Goal: Task Accomplishment & Management: Use online tool/utility

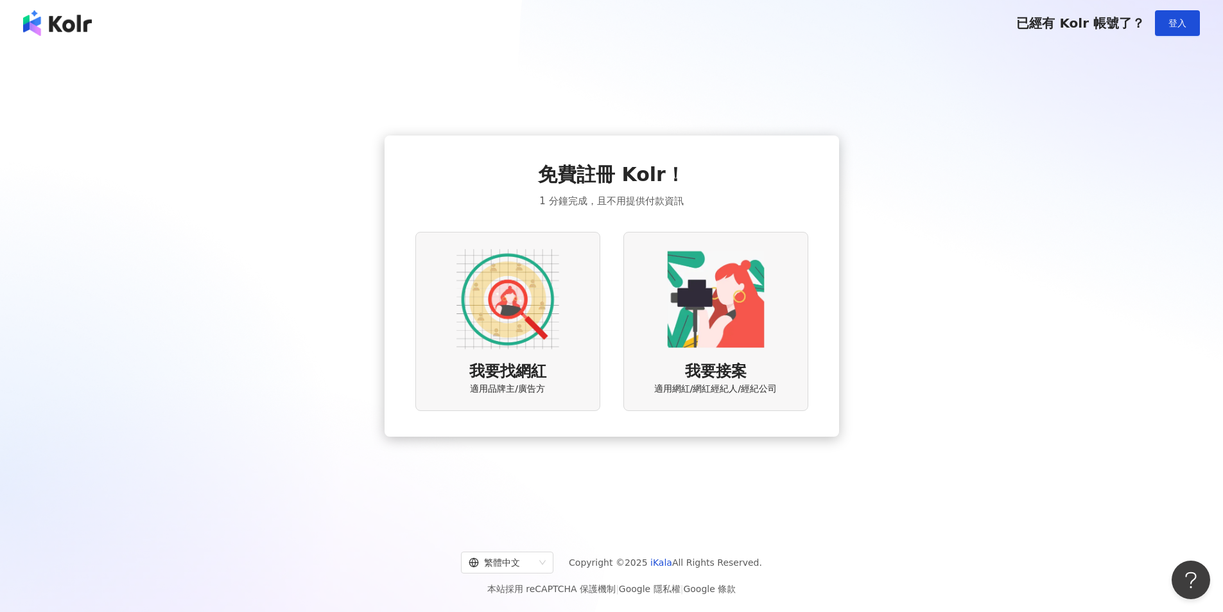
scroll to position [59, 0]
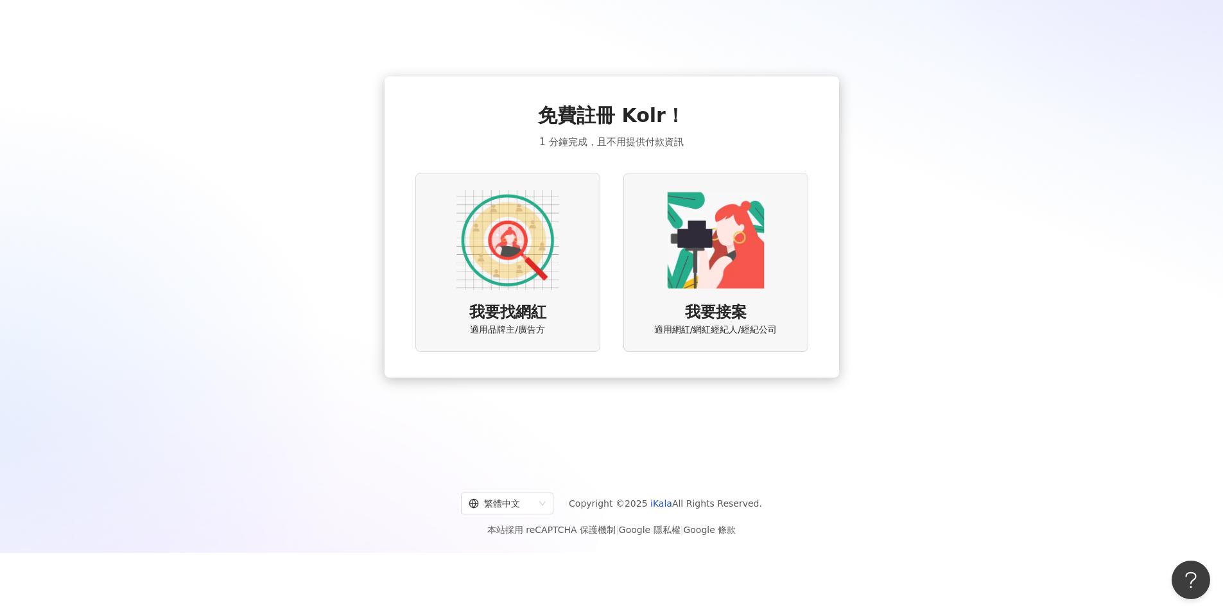
click at [560, 311] on div "我要找網紅 適用品牌主/廣告方" at bounding box center [507, 262] width 185 height 179
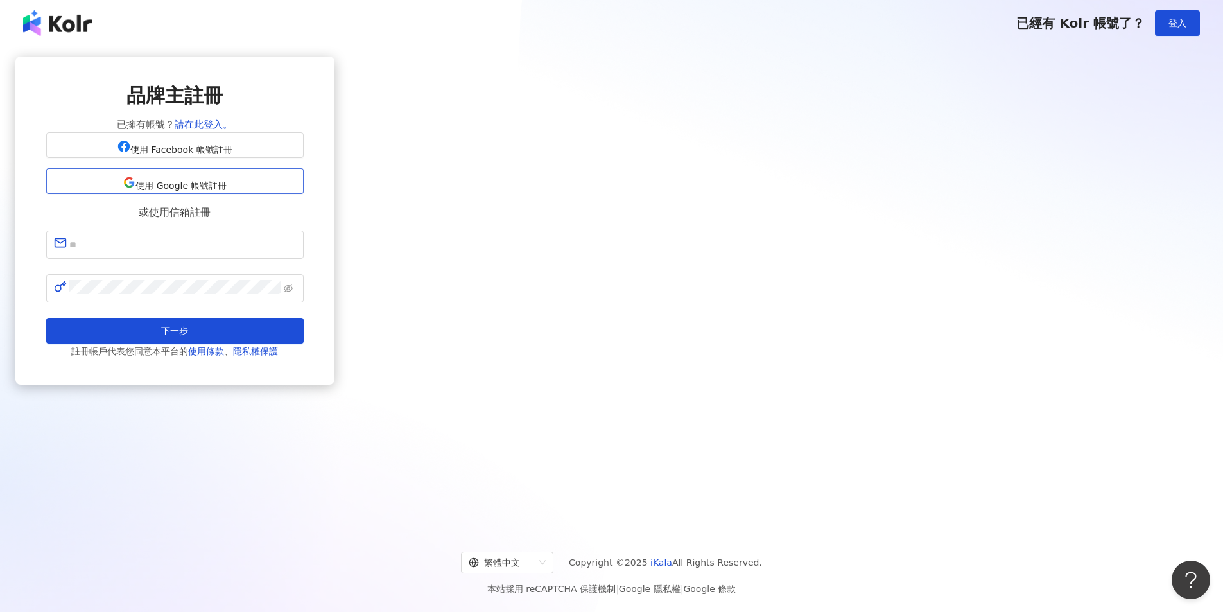
click at [227, 191] on span "使用 Google 帳號註冊" at bounding box center [180, 185] width 91 height 10
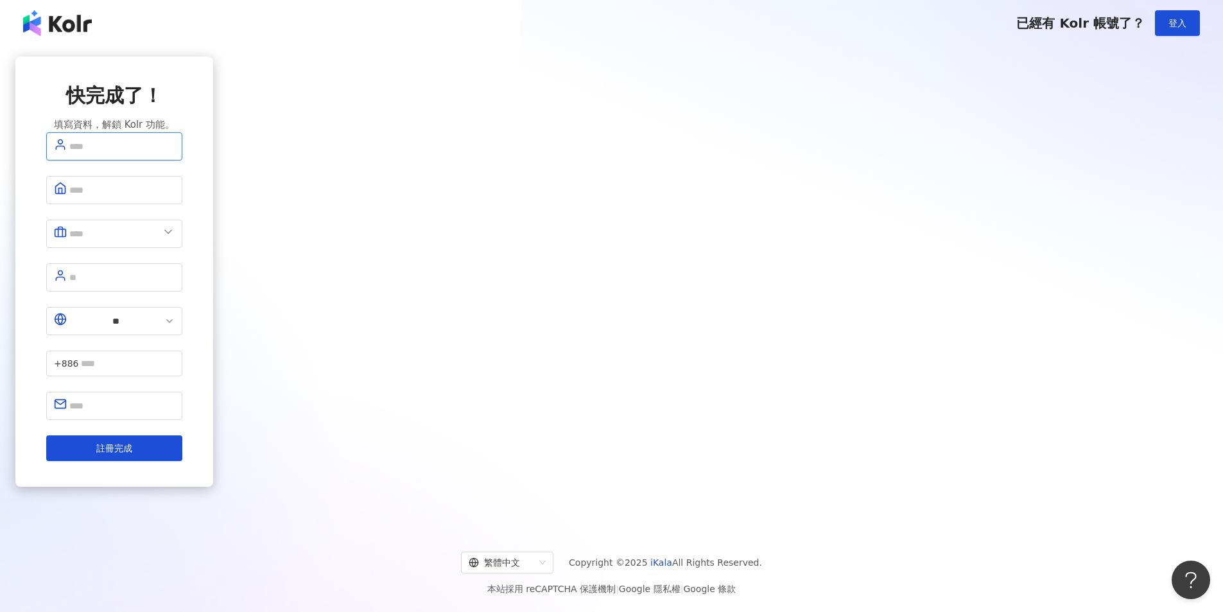
click at [175, 155] on input "text" at bounding box center [121, 146] width 105 height 17
type input "***"
type input "*********"
click at [175, 238] on icon at bounding box center [168, 231] width 13 height 13
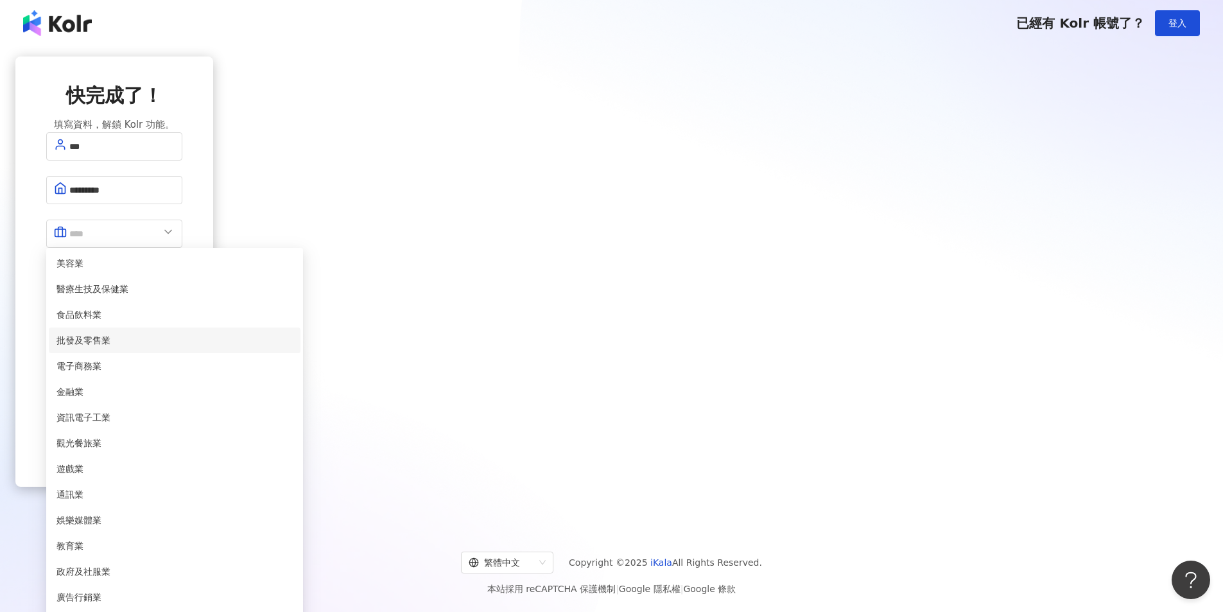
click at [293, 347] on span "批發及零售業" at bounding box center [174, 340] width 236 height 14
type input "******"
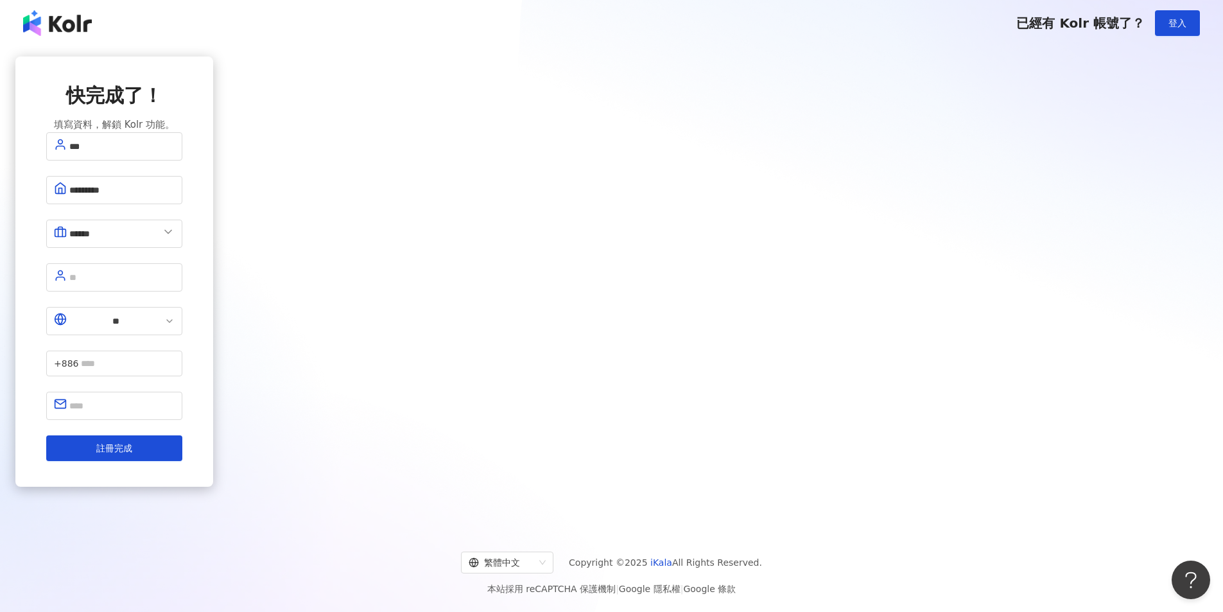
click at [213, 243] on div "快完成了！ 填寫資料，解鎖 Kolr 功能。 *** ********* ****** 美容業 醫療生技及保健業 食品飲料業 批發及零售業 電子商務業 金融業…" at bounding box center [114, 285] width 198 height 459
click at [175, 272] on input "text" at bounding box center [121, 277] width 105 height 17
type input "*"
type input "**"
click at [213, 231] on div "快完成了！ 填寫資料，解鎖 Kolr 功能。 *** ********* ****** 美容業 醫療生技及保健業 食品飲料業 批發及零售業 電子商務業 金融業…" at bounding box center [114, 285] width 198 height 459
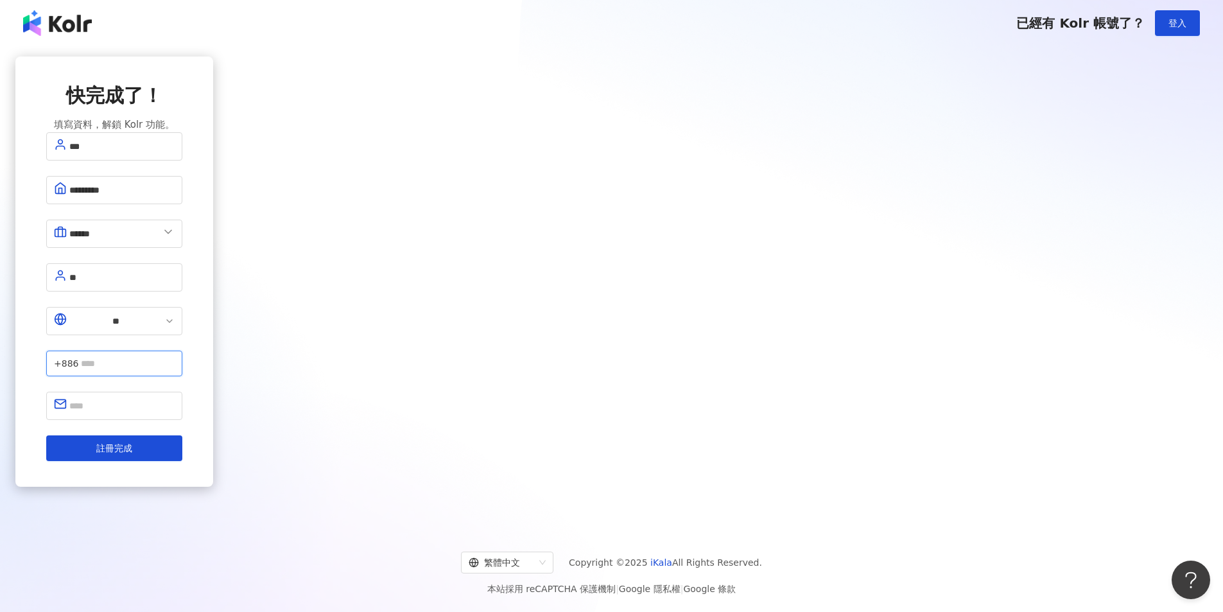
click at [175, 356] on input "text" at bounding box center [128, 363] width 94 height 14
type input "**********"
click at [175, 397] on input "text" at bounding box center [121, 405] width 105 height 17
type input "*"
type input "**********"
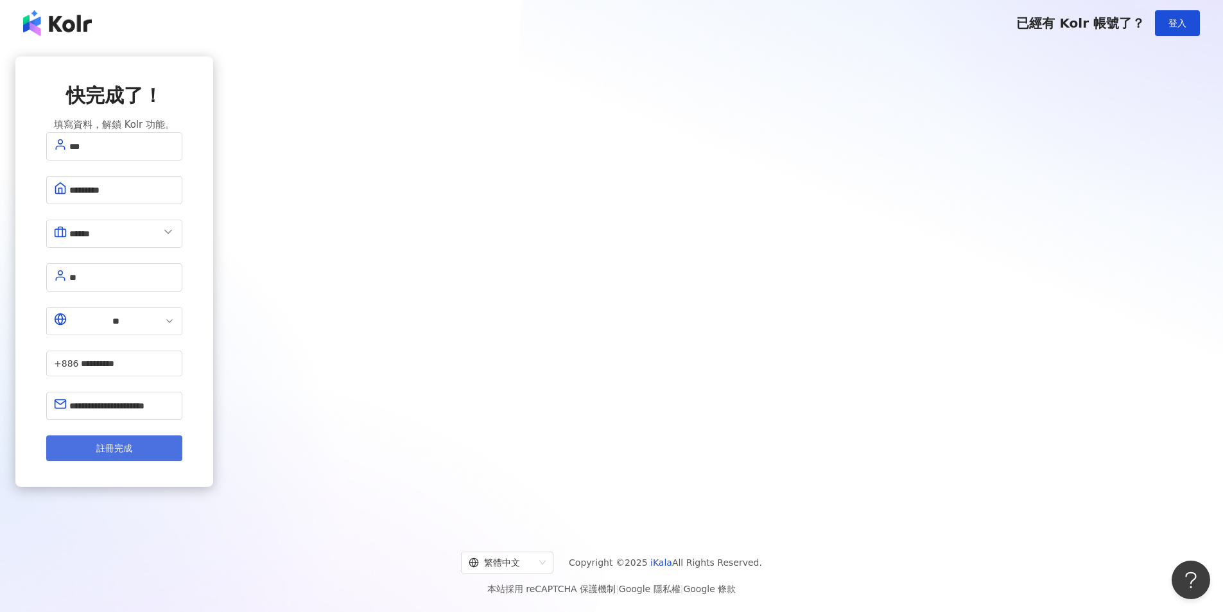
click at [182, 435] on button "註冊完成" at bounding box center [114, 448] width 136 height 26
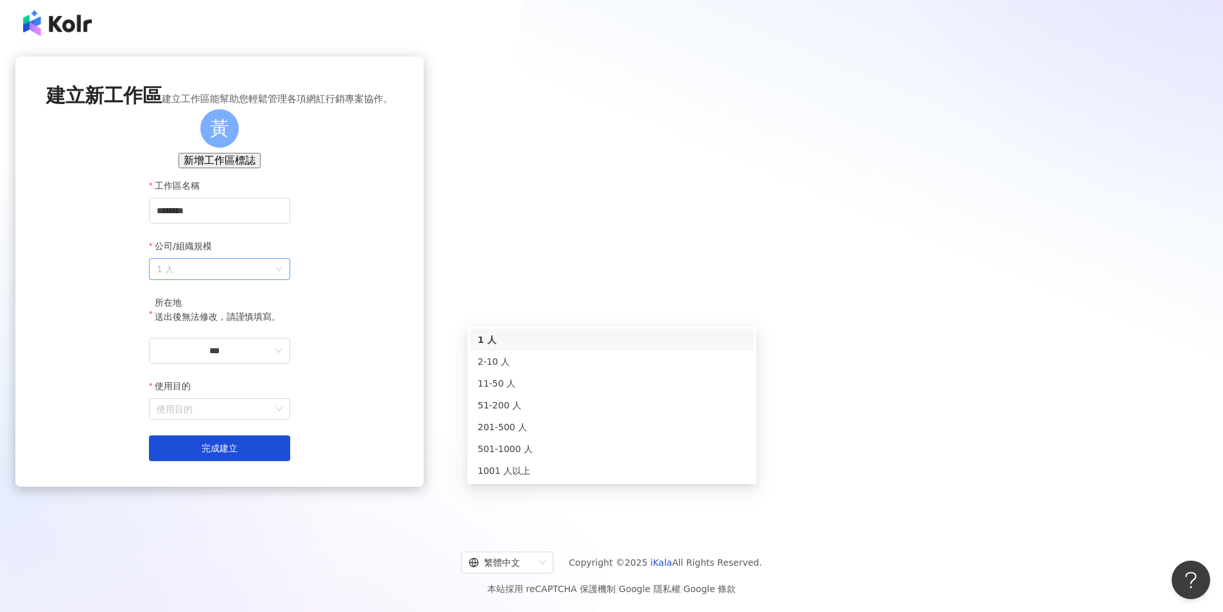
click at [282, 279] on span "1 人" at bounding box center [220, 269] width 126 height 21
click at [625, 363] on div "2-10 人" at bounding box center [612, 361] width 268 height 14
click at [424, 310] on div "建立新工作區 建立工作區能幫助您輕鬆管理各項網紅行銷專案協作。 黃 新增工作區標誌 工作區名稱 ******** 公司/組織規模 2-10 人 所在地 送出後…" at bounding box center [219, 285] width 408 height 459
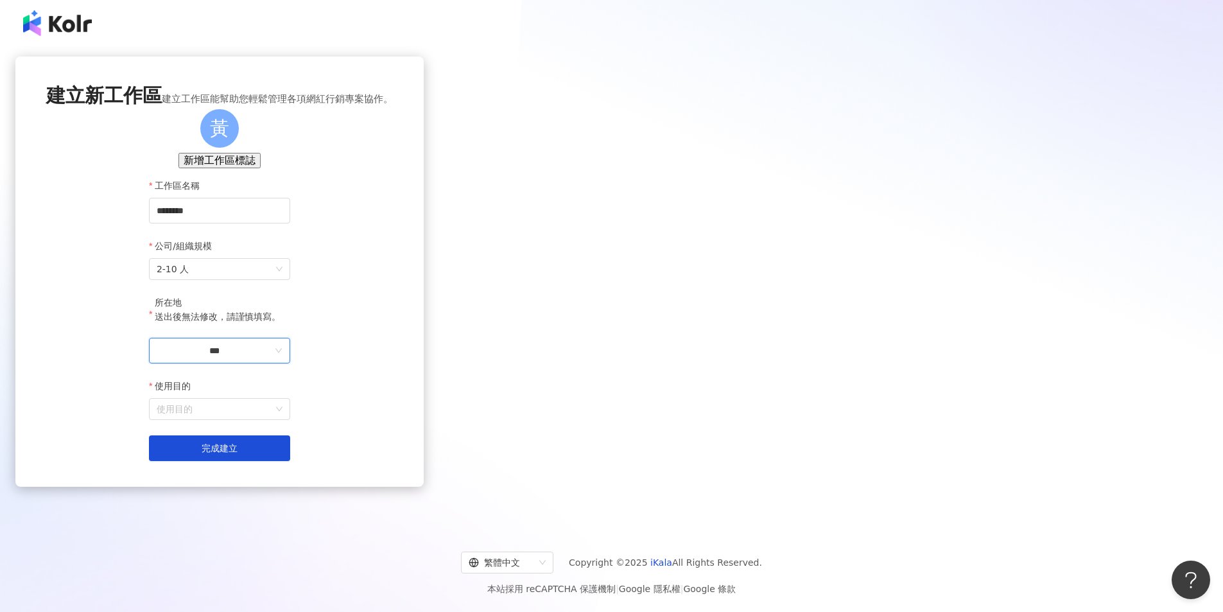
click at [272, 358] on input "***" at bounding box center [215, 350] width 116 height 14
click at [288, 419] on div "台灣" at bounding box center [279, 411] width 18 height 14
click at [282, 419] on input "使用目的" at bounding box center [220, 409] width 126 height 21
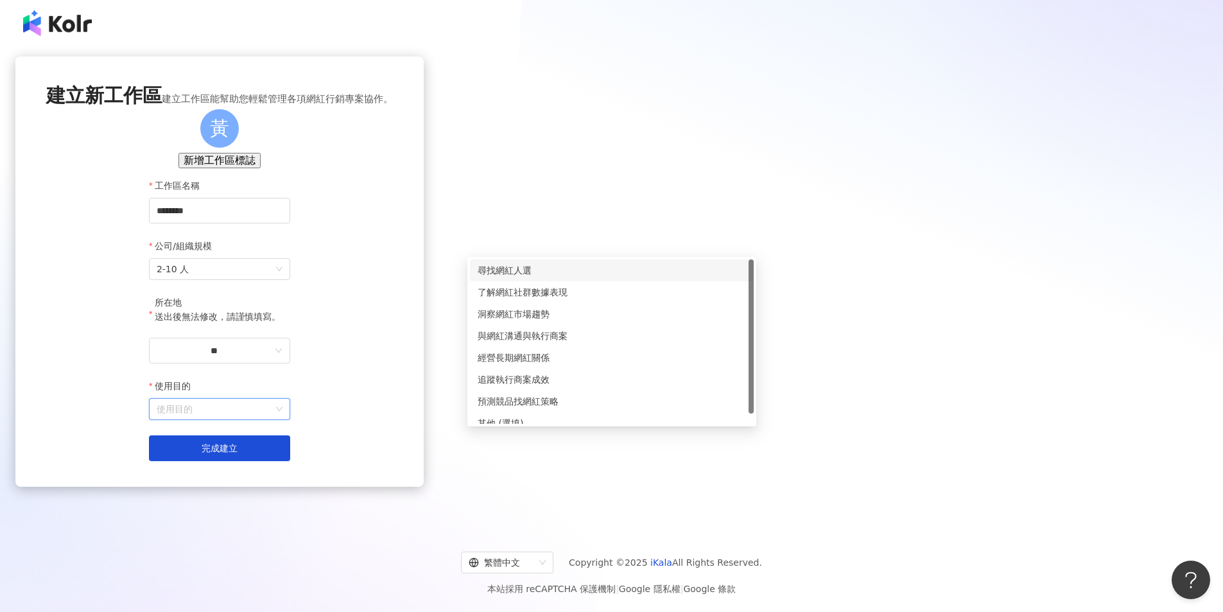
click at [585, 274] on div "尋找網紅人選" at bounding box center [612, 270] width 268 height 14
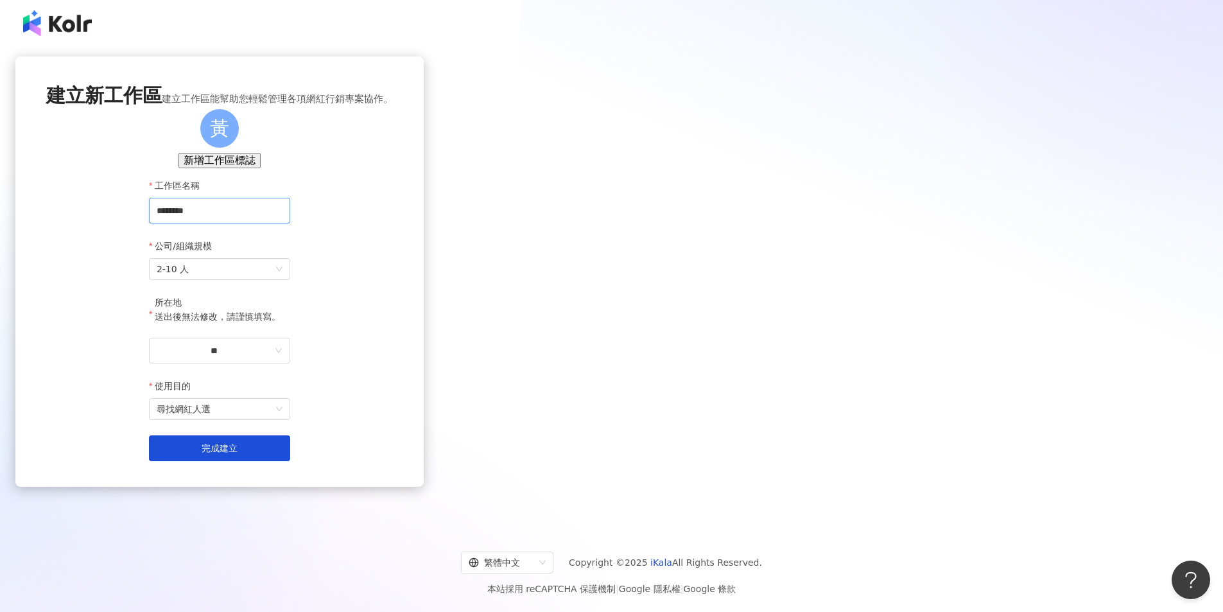
drag, startPoint x: 546, startPoint y: 251, endPoint x: 413, endPoint y: 251, distance: 133.5
click at [413, 251] on div "建立新工作區 建立工作區能幫助您輕鬆管理各項網紅行銷專案協作。 黃 新增工作區標誌 工作區名稱 ******** 公司/組織規模 2-10 人 所在地 送出後…" at bounding box center [219, 285] width 408 height 459
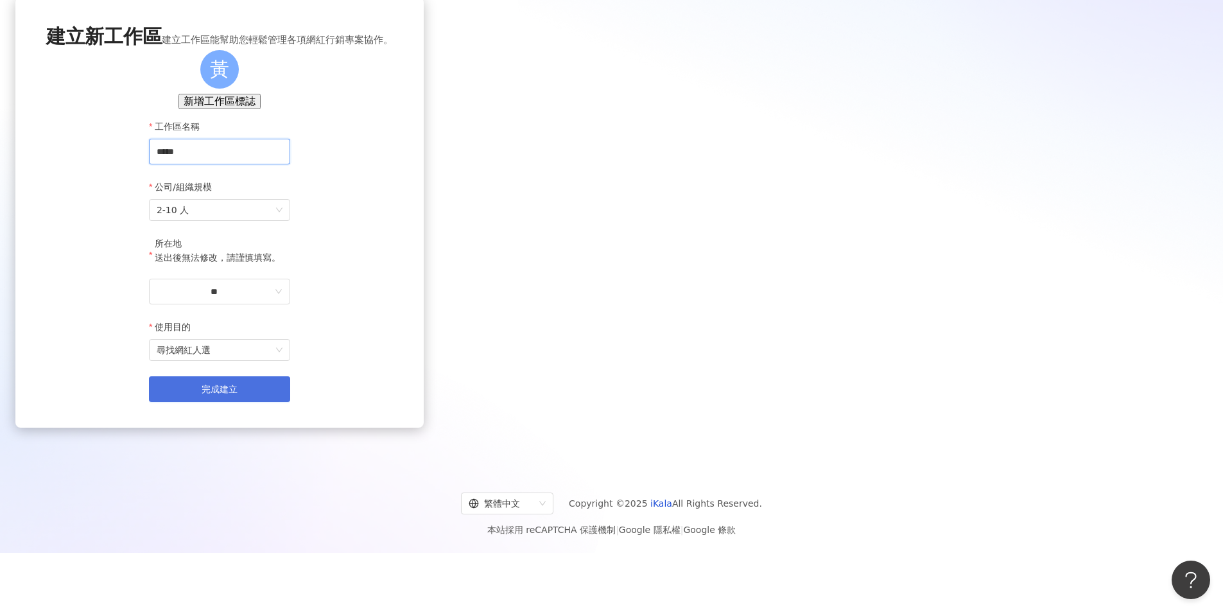
type input "*****"
click at [290, 402] on button "完成建立" at bounding box center [219, 389] width 141 height 26
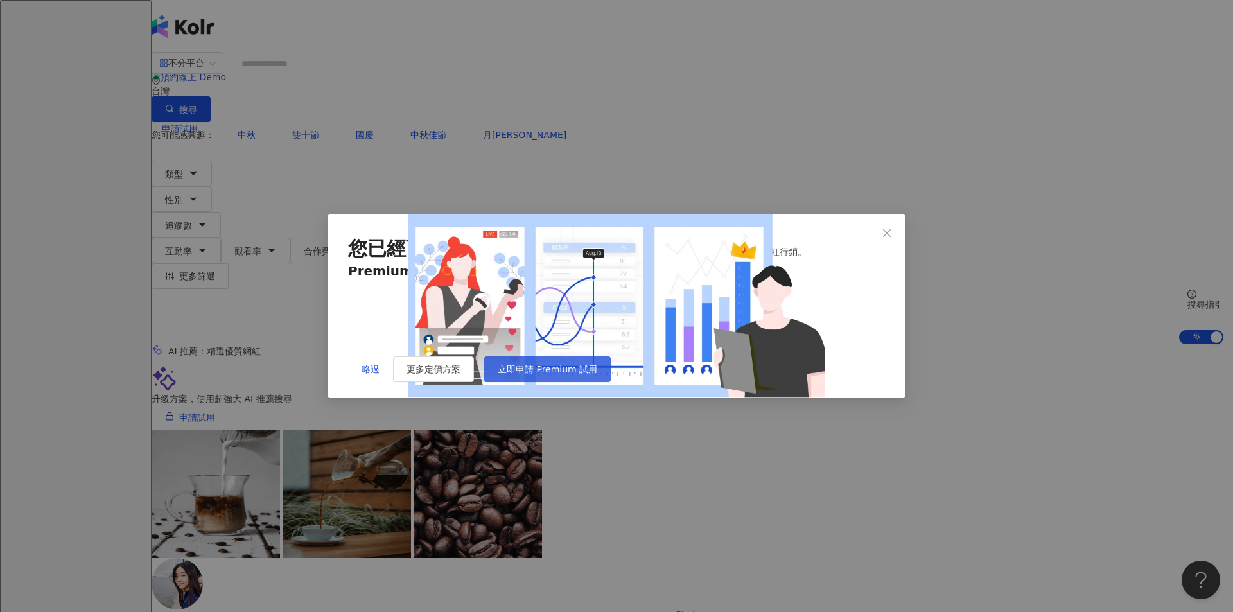
click at [597, 374] on span "立即申請 Premium 試用" at bounding box center [548, 369] width 100 height 10
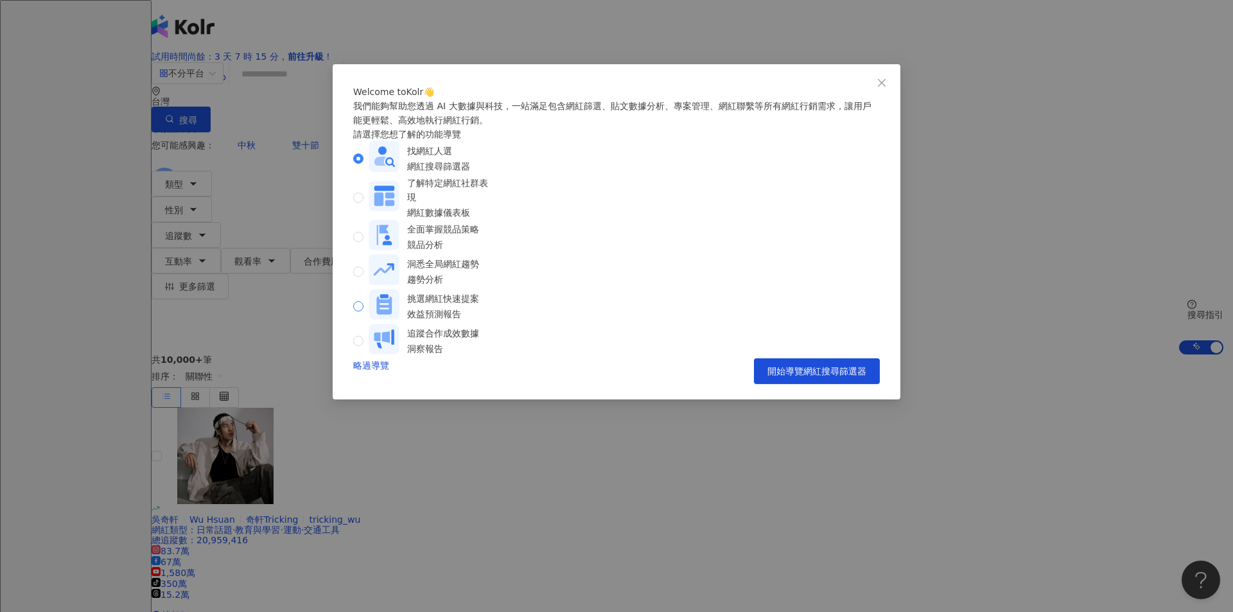
click at [484, 307] on span "挑選網紅快速提案 效益預測報告" at bounding box center [423, 306] width 121 height 35
click at [806, 376] on span "開始導覽效益預測報告" at bounding box center [821, 371] width 90 height 10
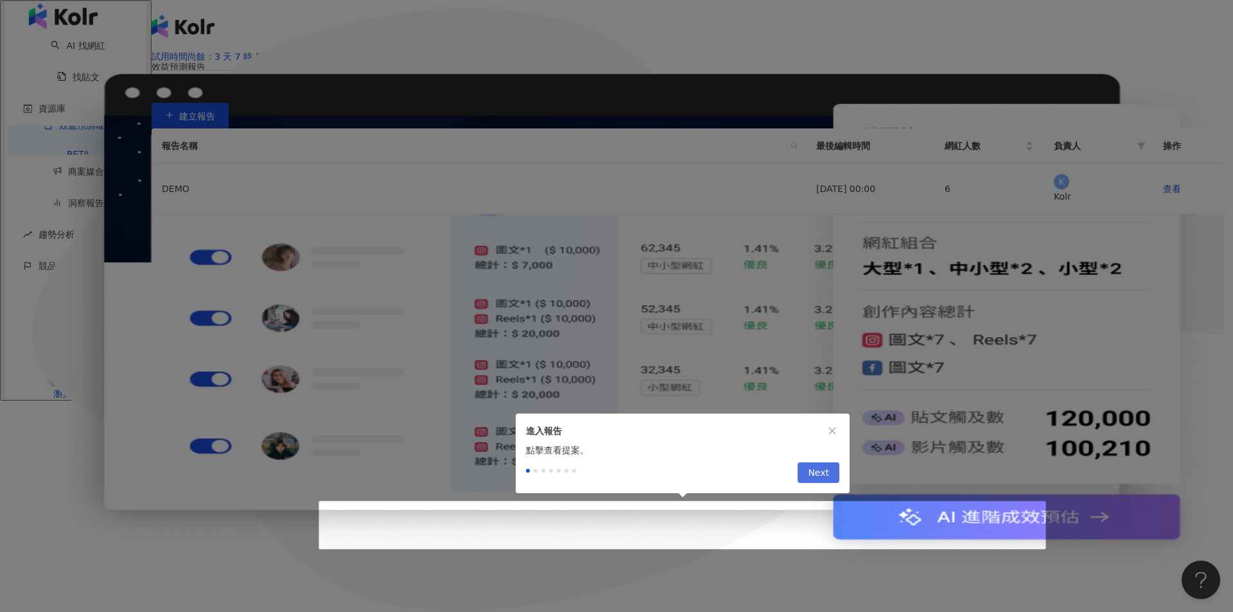
click at [834, 474] on button "Next" at bounding box center [818, 472] width 42 height 21
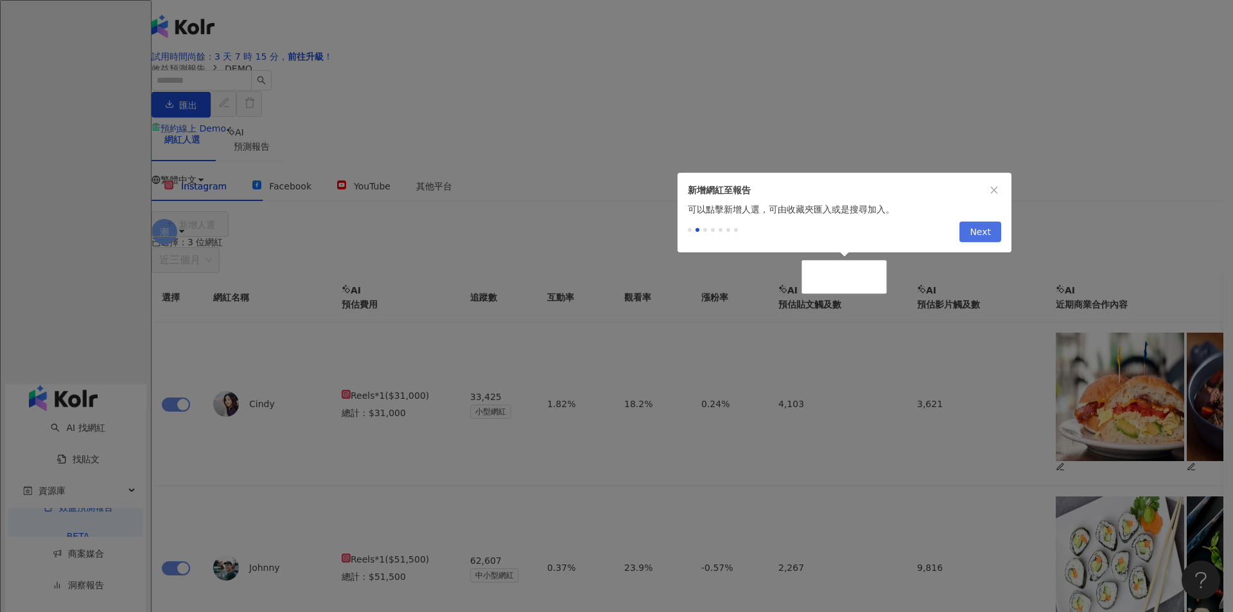
click at [989, 227] on span "Next" at bounding box center [979, 232] width 21 height 21
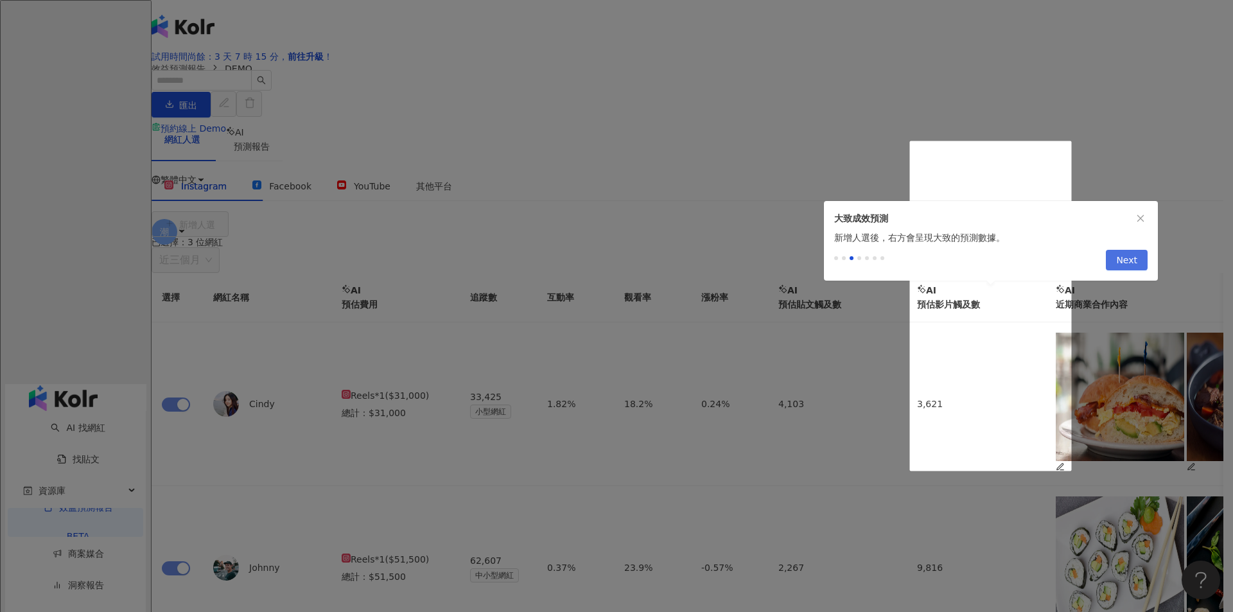
scroll to position [147, 0]
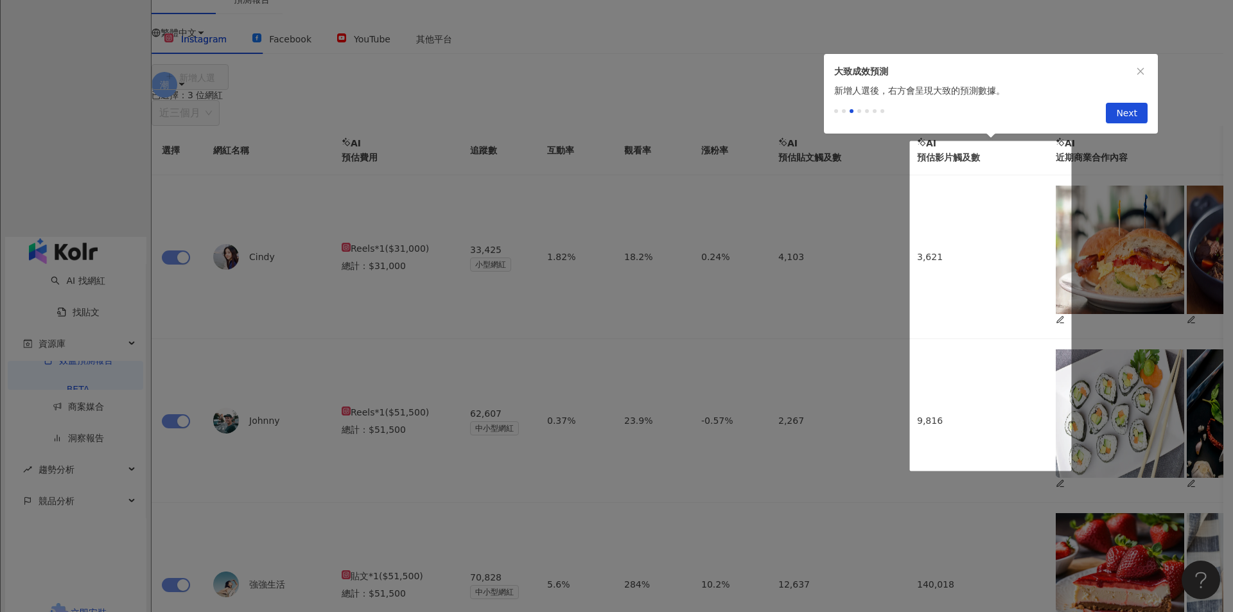
click at [1128, 116] on span "Next" at bounding box center [1126, 113] width 21 height 21
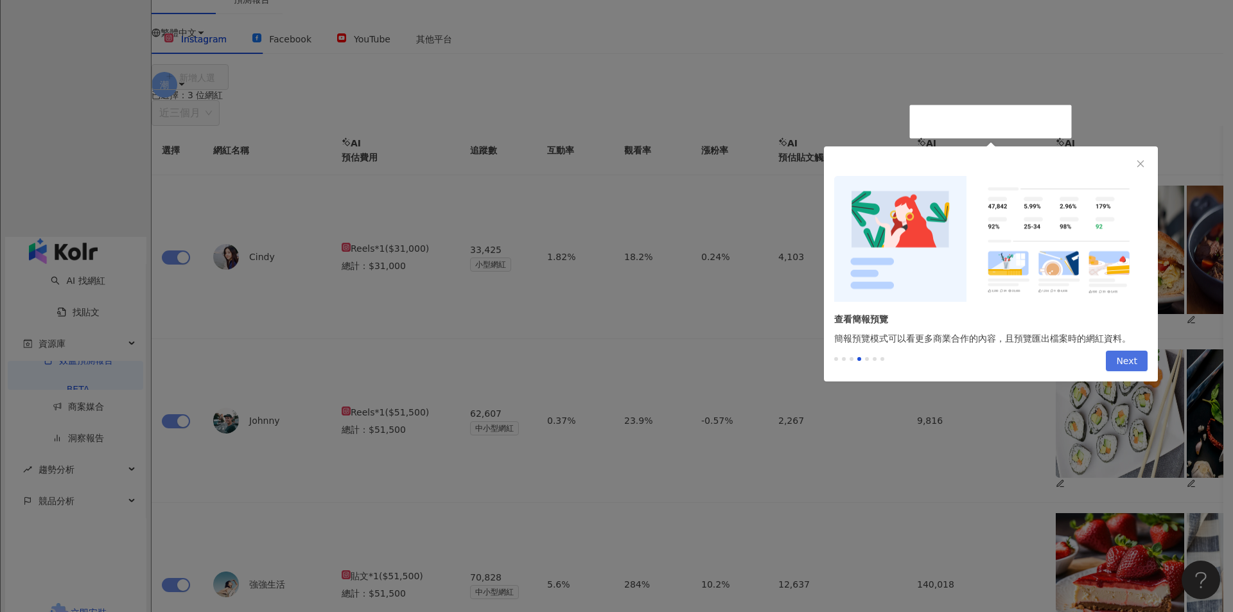
click at [1130, 360] on span "Next" at bounding box center [1126, 361] width 21 height 21
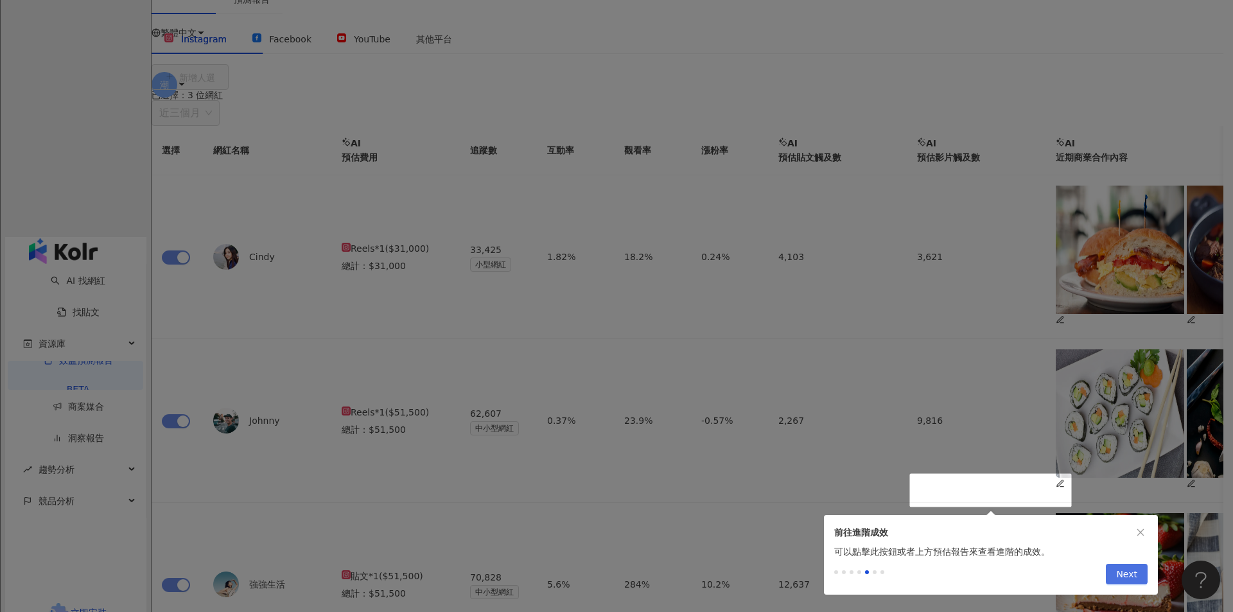
click at [1134, 569] on span "Next" at bounding box center [1126, 574] width 21 height 21
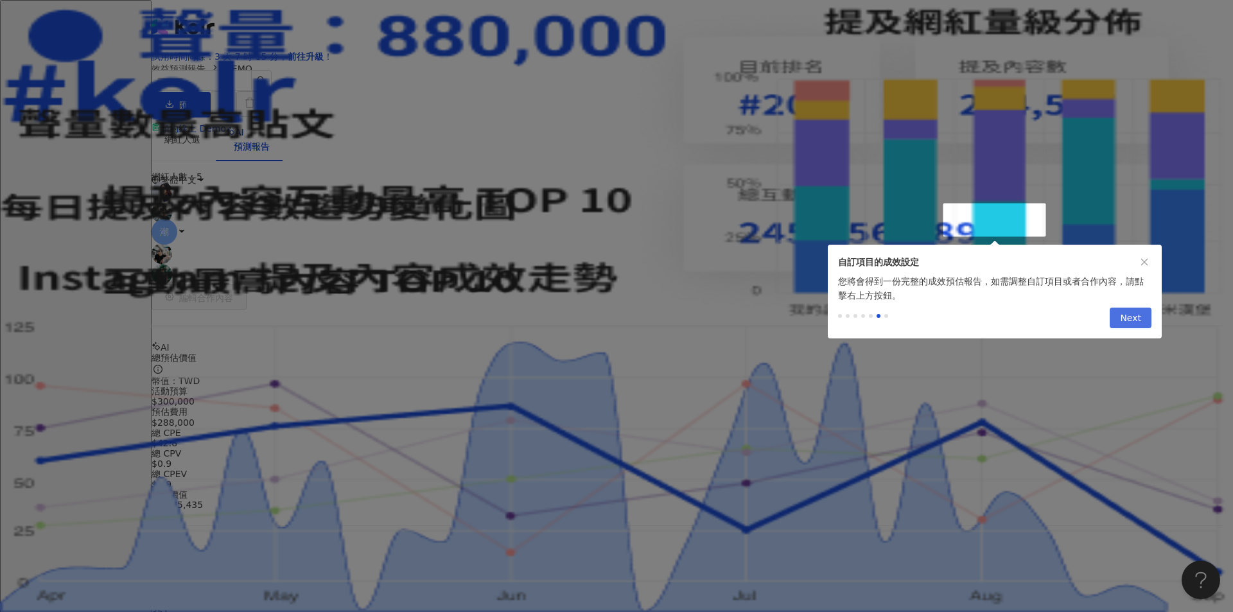
click at [1124, 322] on span "Next" at bounding box center [1130, 318] width 21 height 21
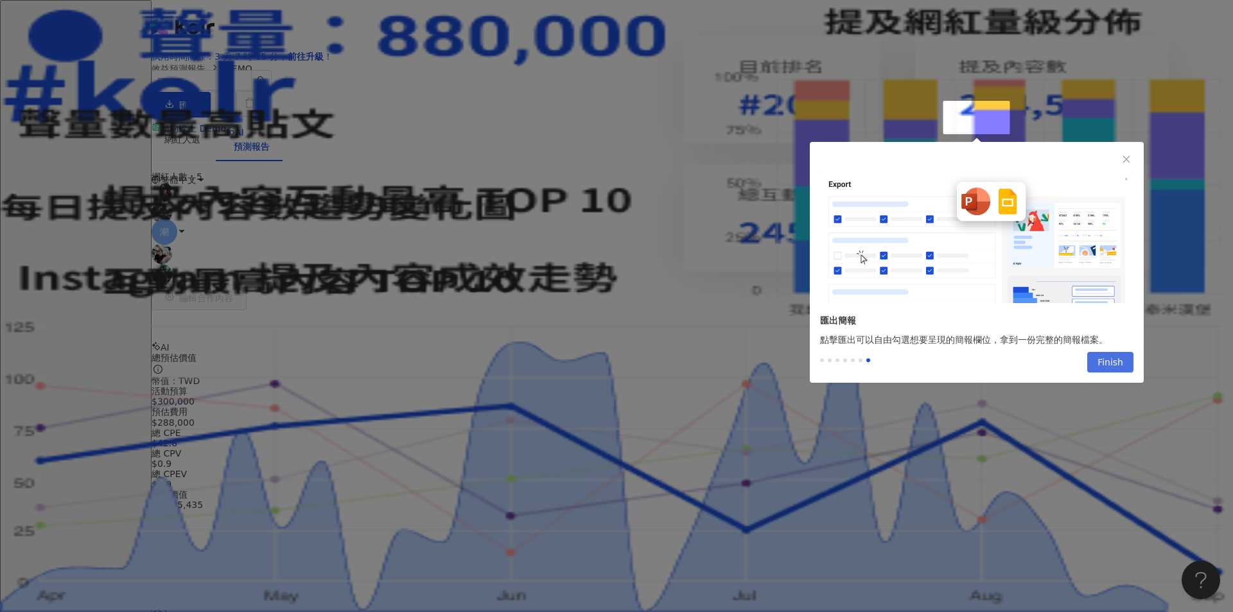
click at [1107, 368] on span "Finish" at bounding box center [1110, 362] width 26 height 21
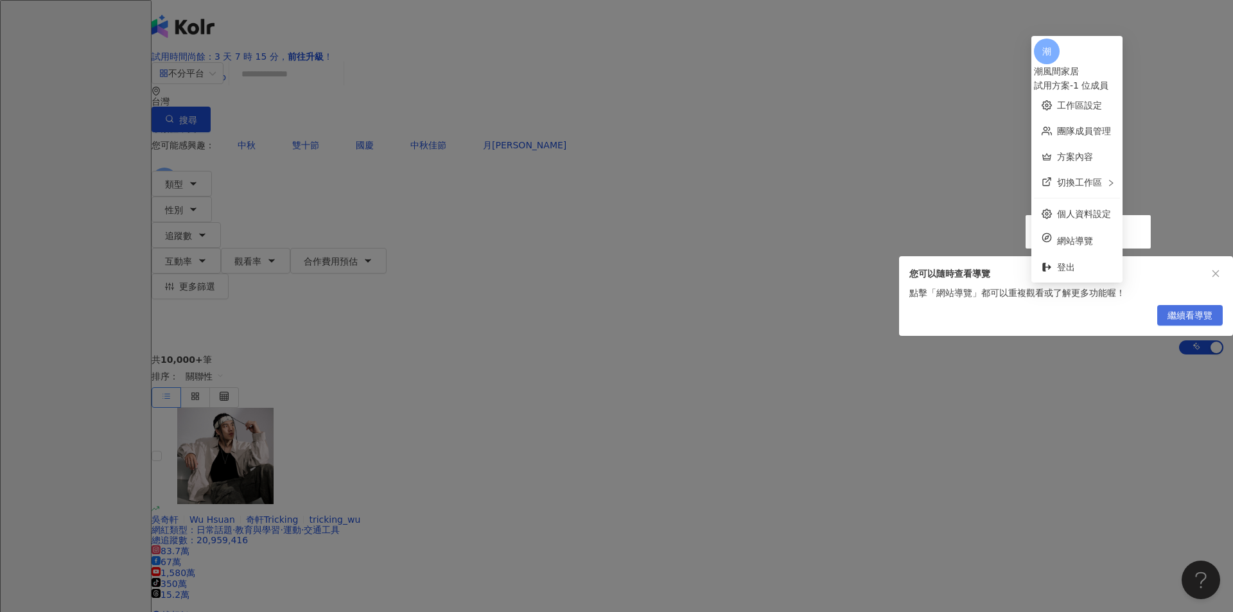
click at [1206, 313] on span "繼續看導覽" at bounding box center [1189, 316] width 45 height 21
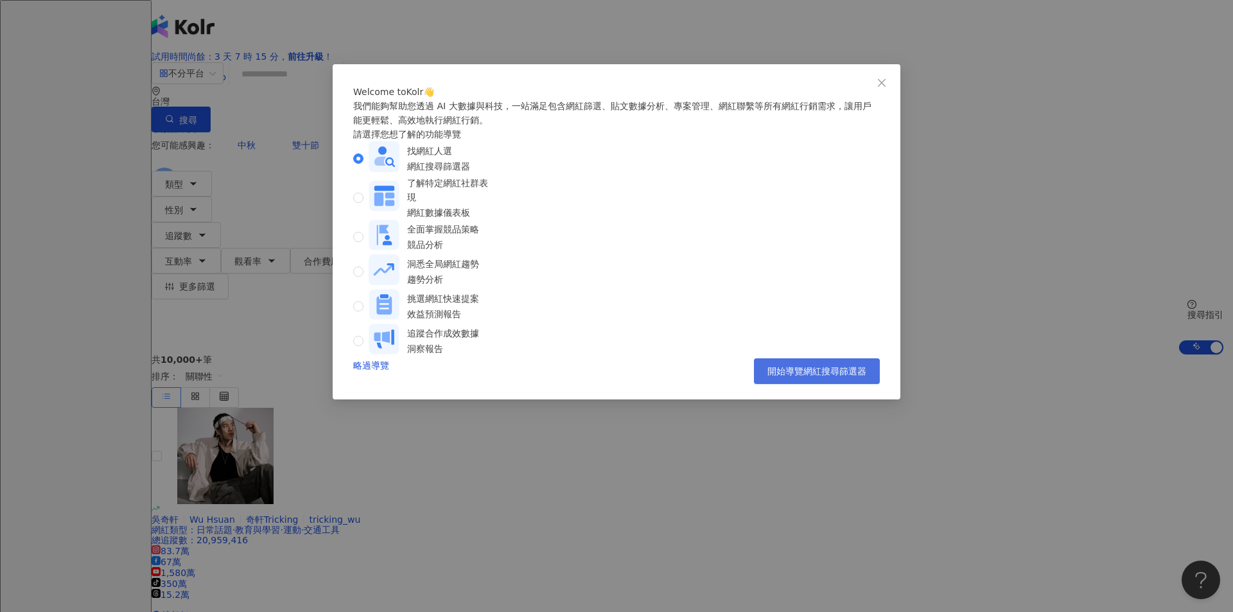
click at [821, 376] on span "開始導覽網紅搜尋篩選器" at bounding box center [816, 371] width 99 height 10
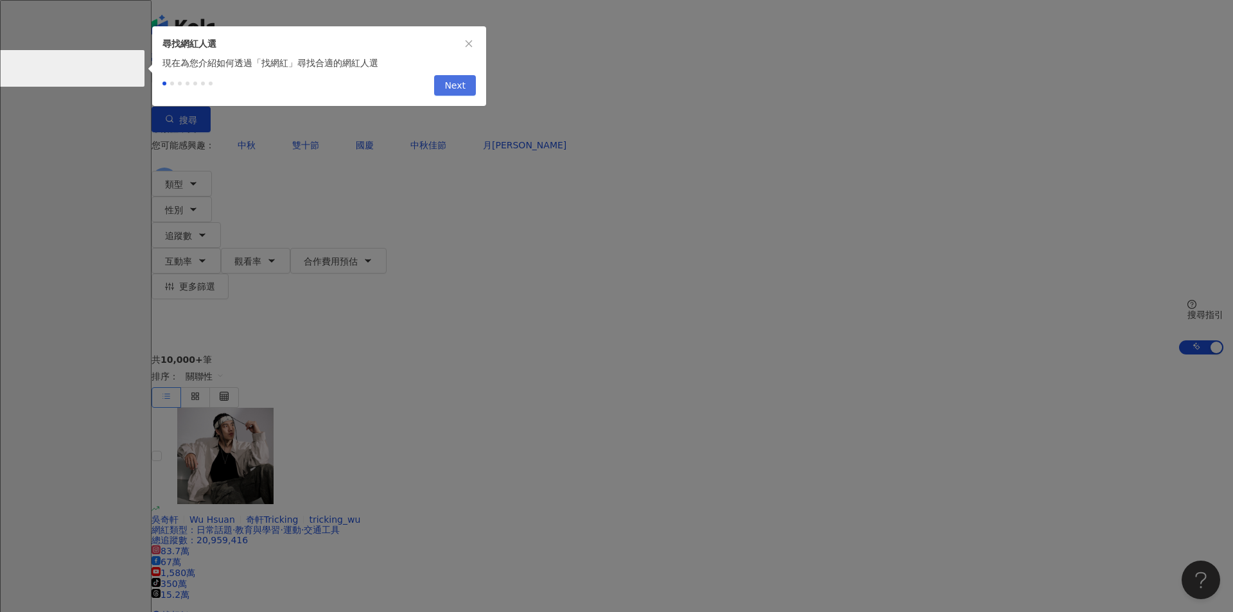
click at [449, 95] on span "Next" at bounding box center [454, 86] width 21 height 21
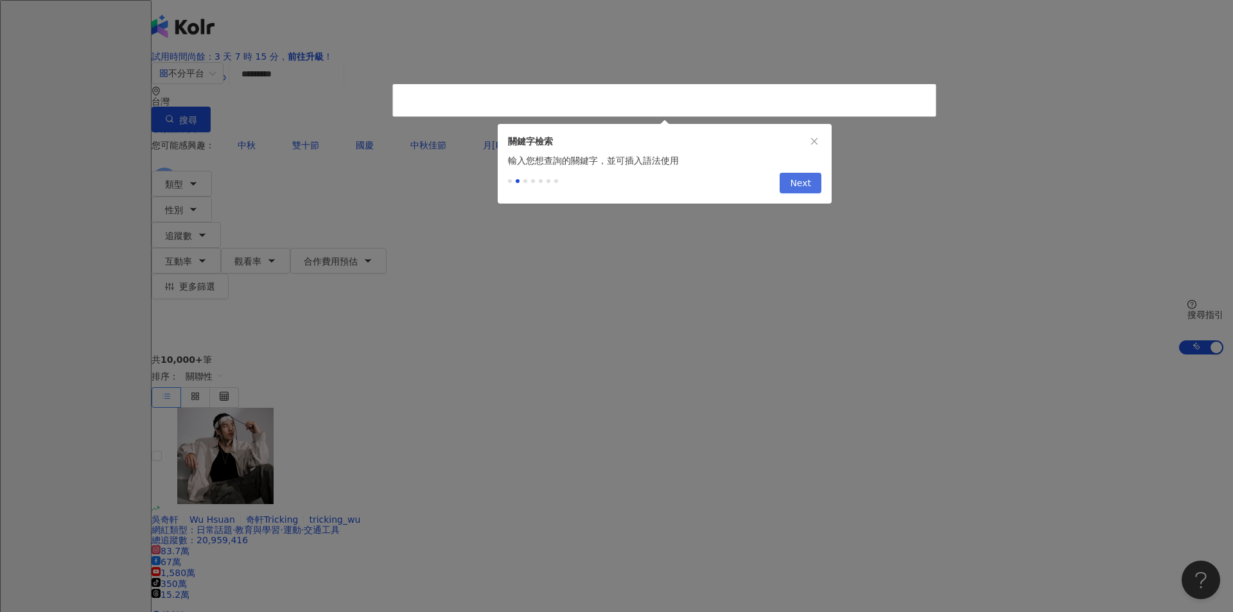
type input "*********"
click at [786, 187] on button "Next" at bounding box center [800, 183] width 42 height 21
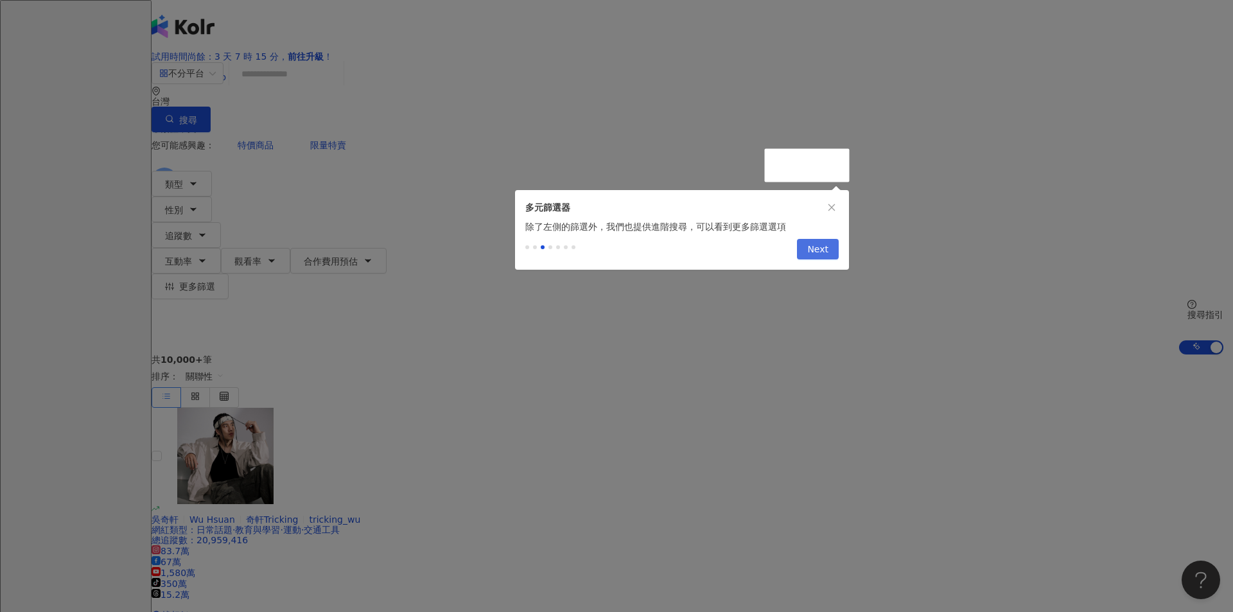
click at [821, 255] on span "Next" at bounding box center [817, 249] width 21 height 21
drag, startPoint x: 568, startPoint y: 458, endPoint x: 338, endPoint y: 508, distance: 235.3
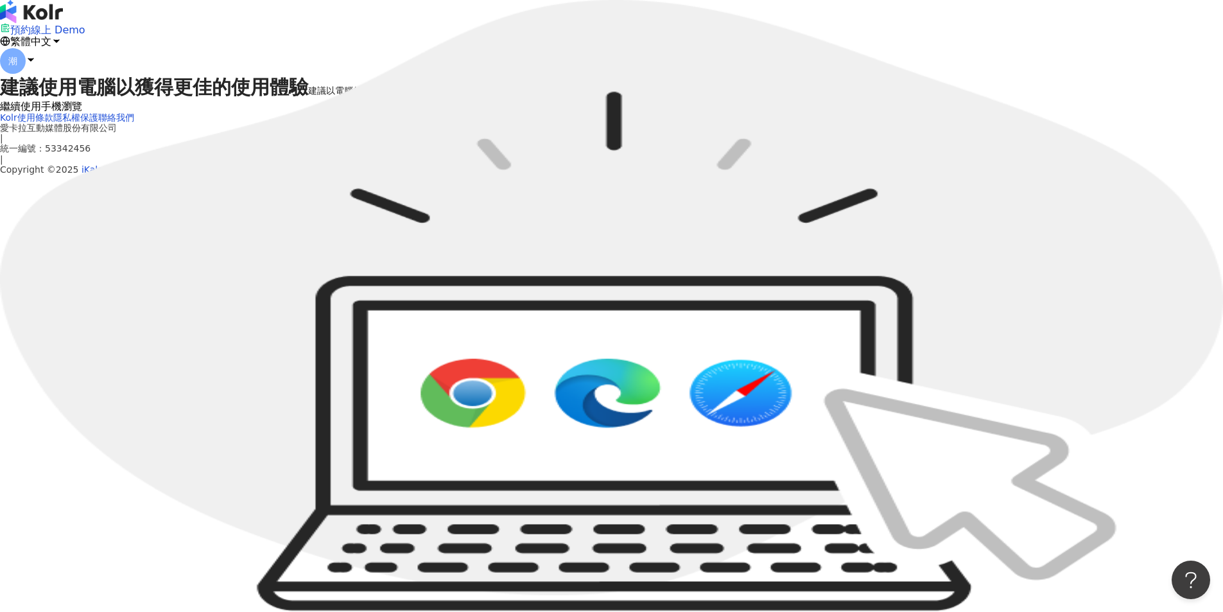
click at [664, 112] on div "建議使用電腦以獲得更佳的使用體驗 建議以電腦的 Google Chrome、Microsoft Edge、Safari 瀏覽器開啟，以獲得更佳的使用體驗。 繼…" at bounding box center [611, 93] width 1223 height 39
click at [308, 98] on span "建議使用電腦以獲得更佳的使用體驗" at bounding box center [154, 87] width 308 height 22
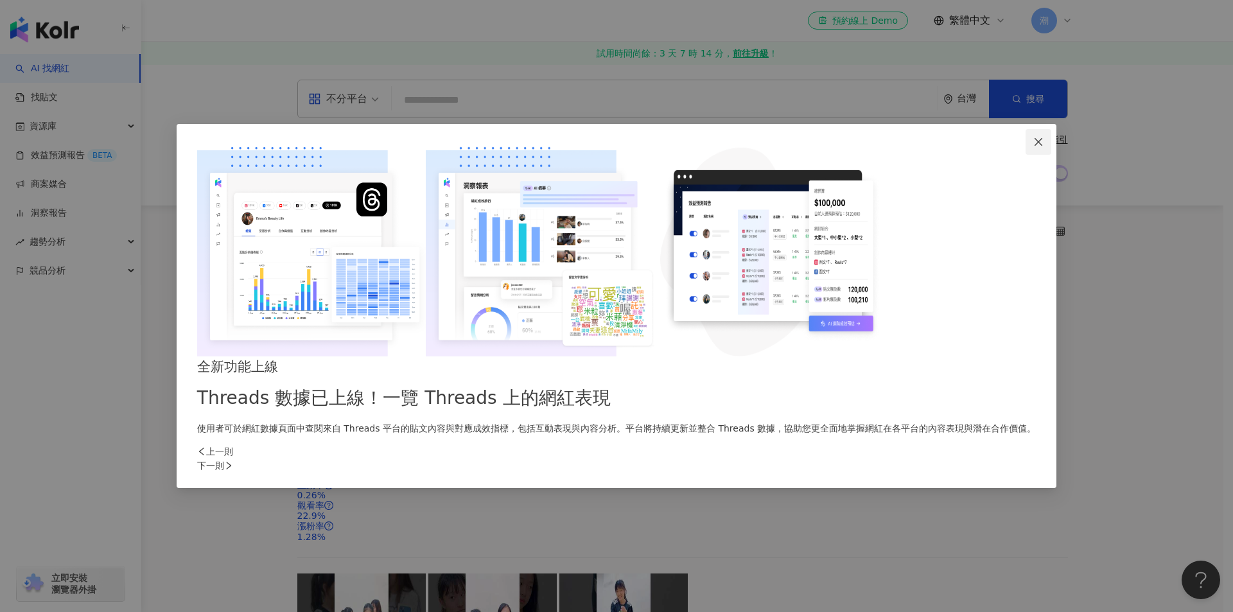
click at [1034, 146] on icon "close" at bounding box center [1038, 142] width 8 height 8
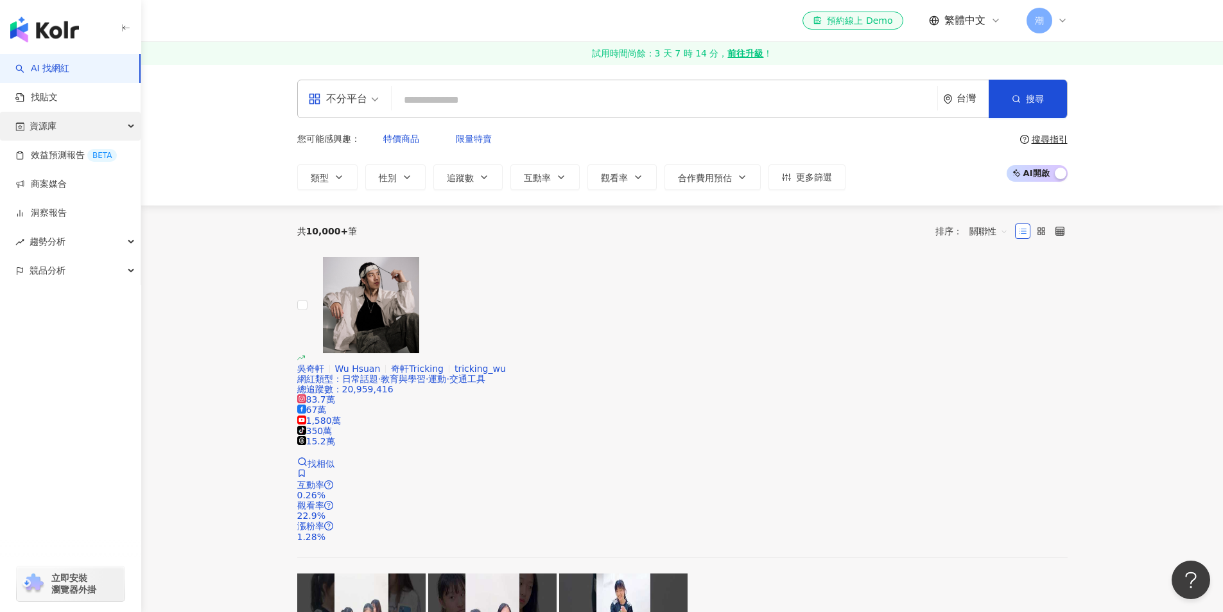
click at [126, 127] on div "資源庫" at bounding box center [70, 126] width 141 height 29
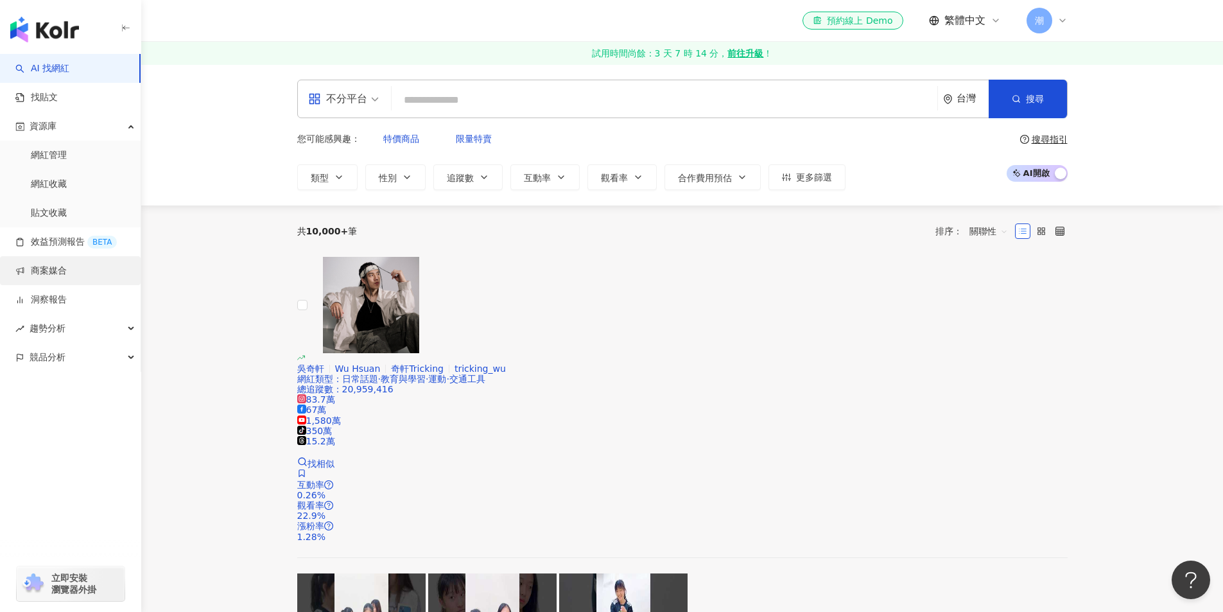
click at [56, 275] on link "商案媒合" at bounding box center [40, 270] width 51 height 13
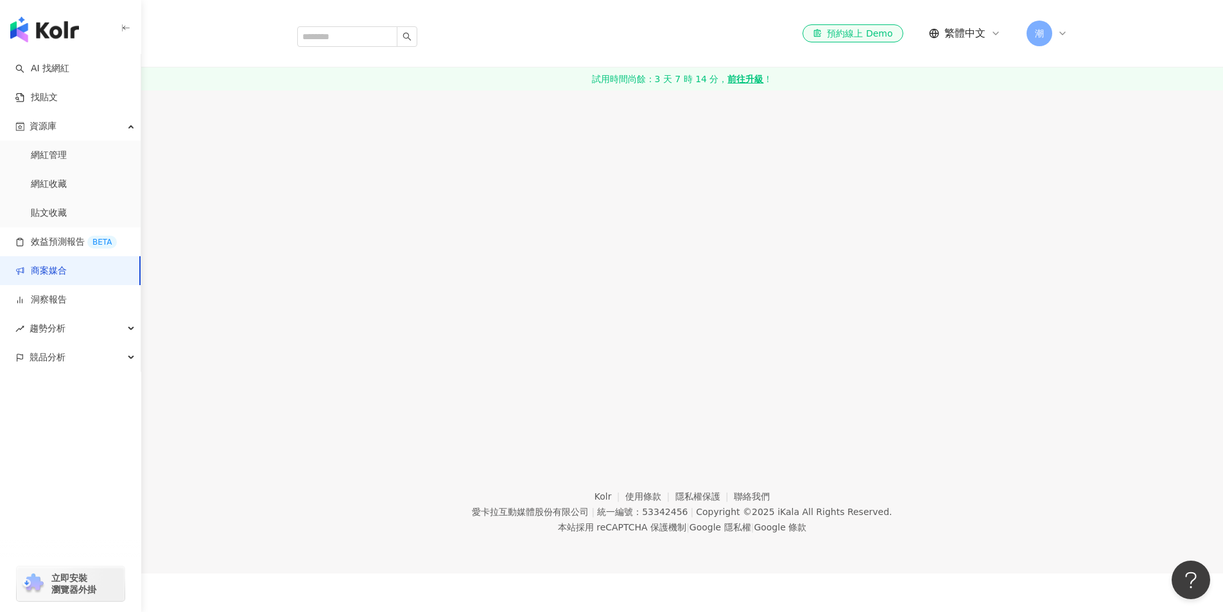
scroll to position [59, 0]
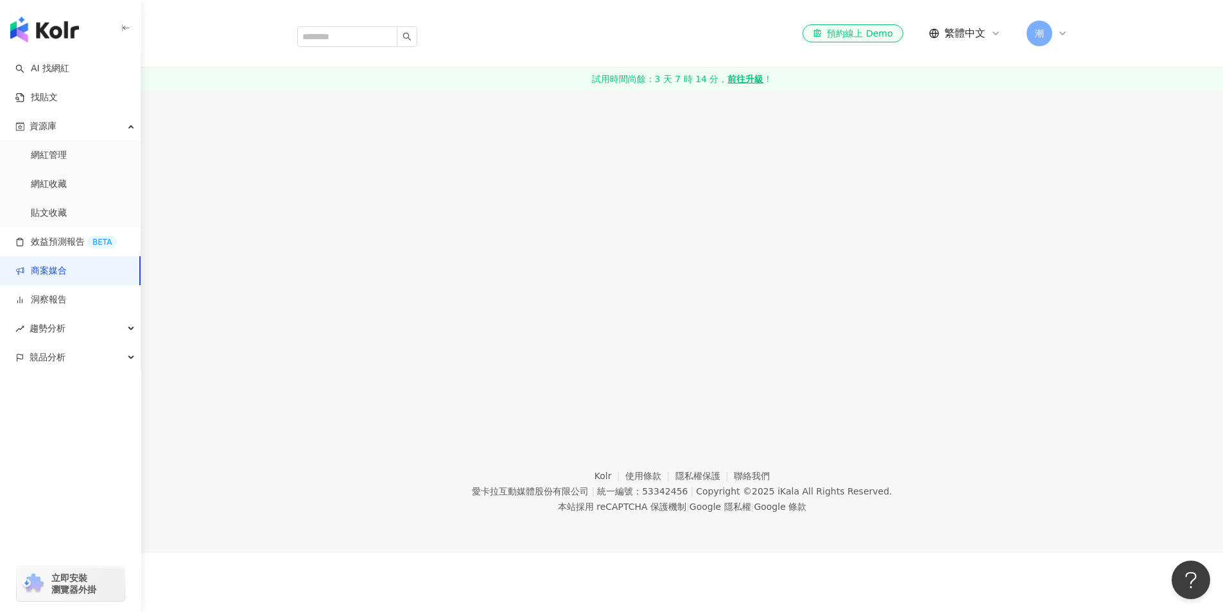
click at [376, 62] on link "前往升級" at bounding box center [336, 49] width 78 height 26
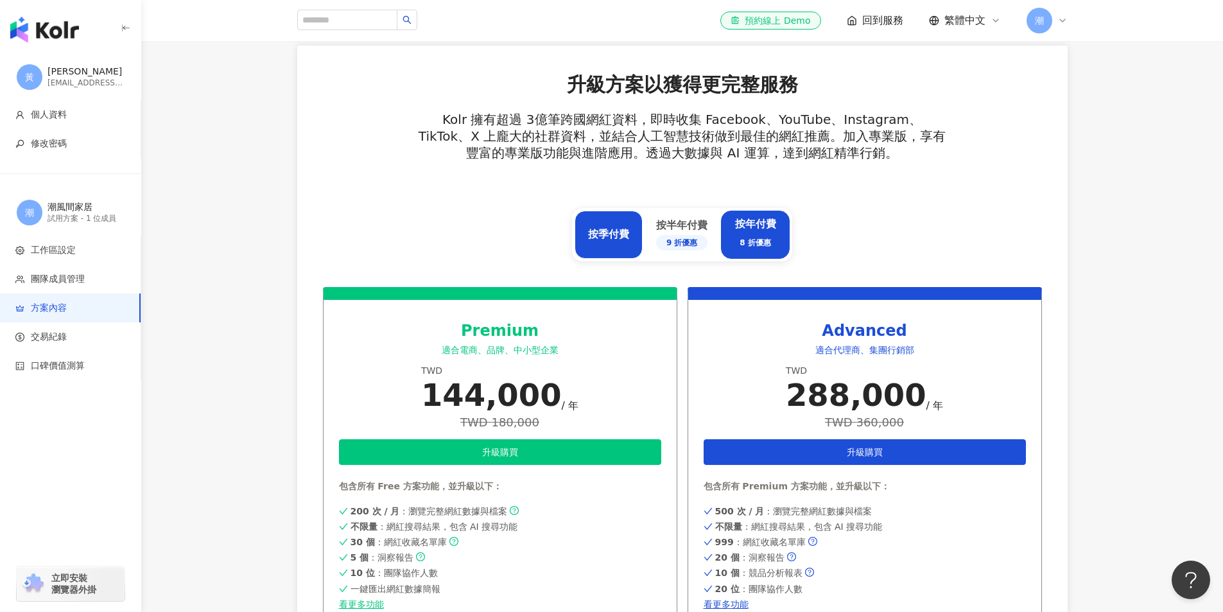
scroll to position [449, 0]
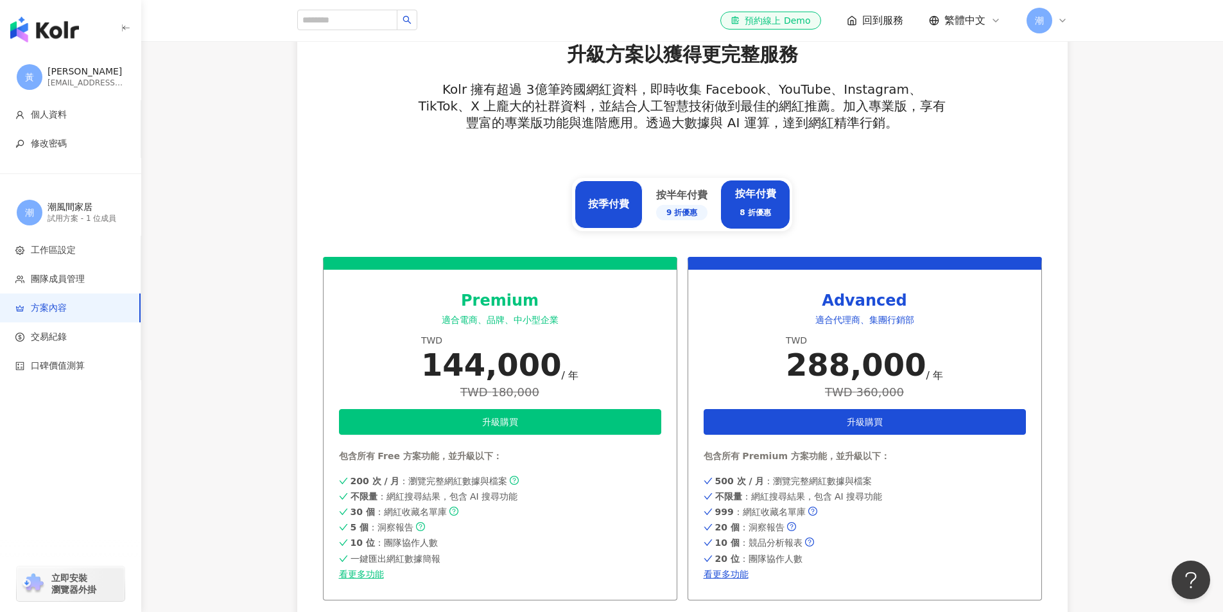
click at [597, 222] on div "按季付費" at bounding box center [609, 204] width 68 height 48
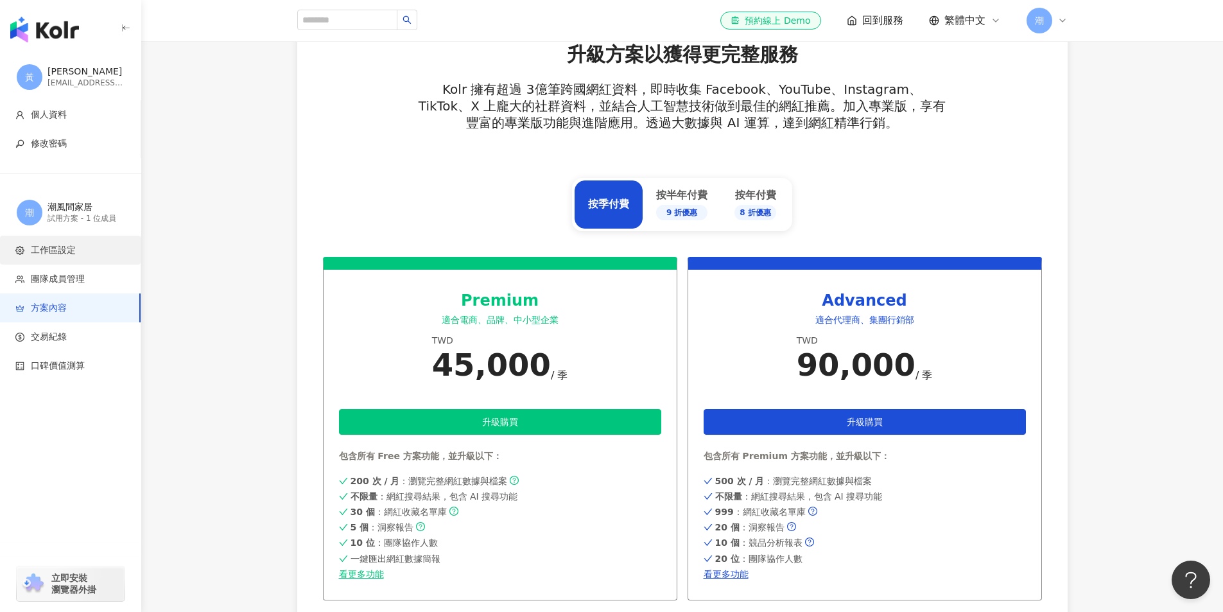
scroll to position [333, 0]
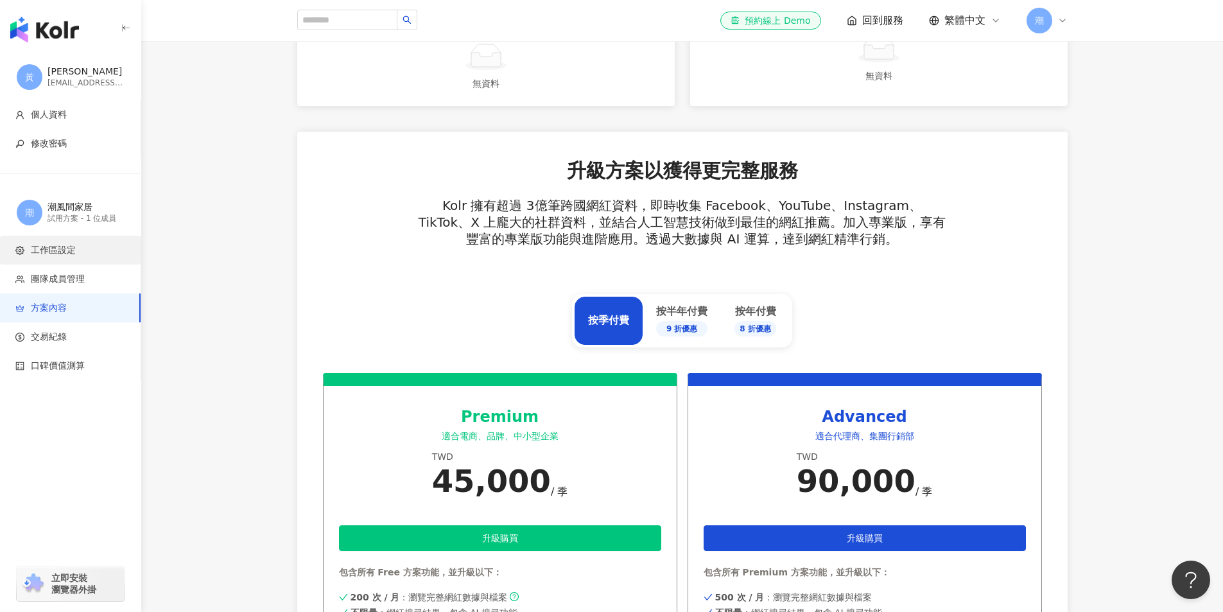
click at [68, 251] on span "工作區設定" at bounding box center [53, 250] width 45 height 13
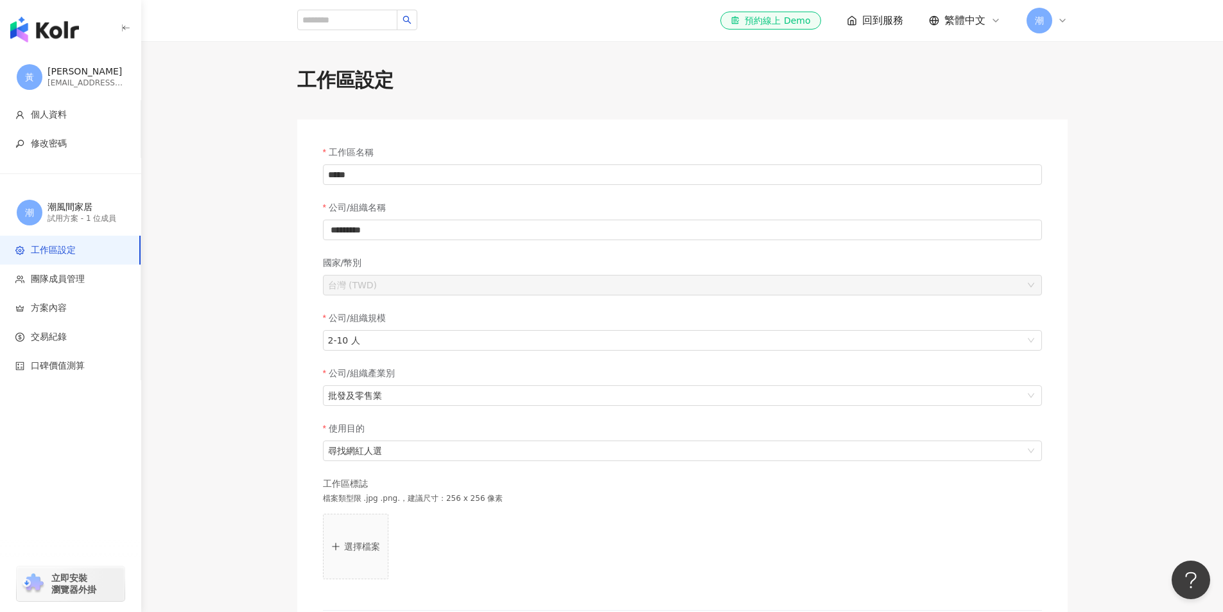
click at [55, 33] on img "button" at bounding box center [44, 30] width 69 height 26
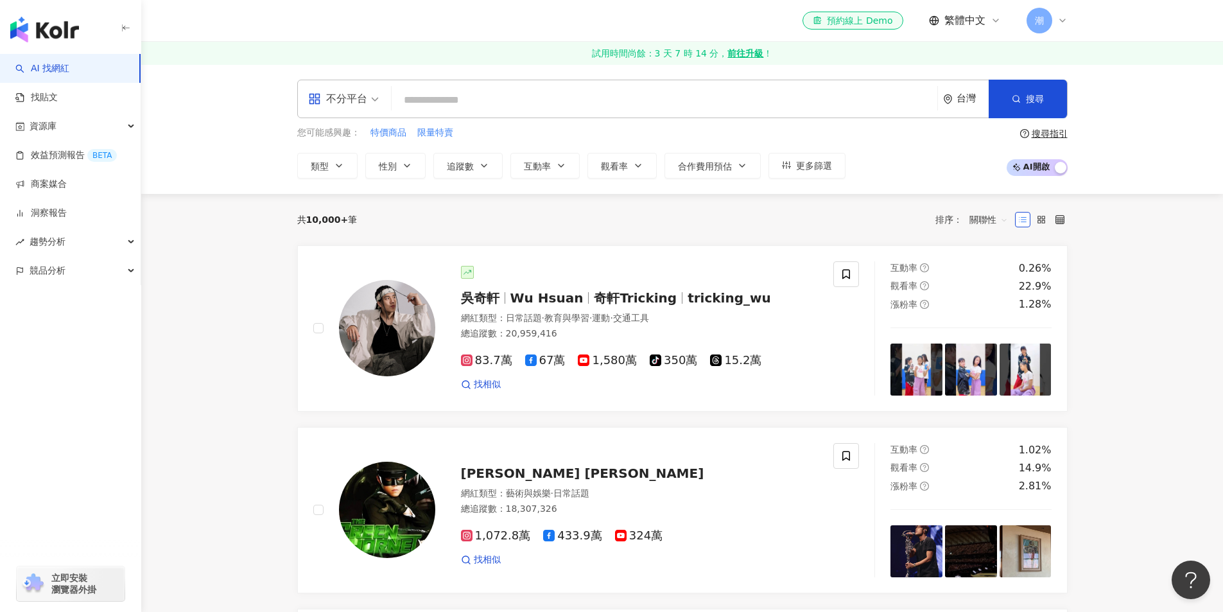
click at [511, 93] on input "search" at bounding box center [664, 100] width 535 height 24
click at [381, 105] on div "不分平台" at bounding box center [343, 98] width 85 height 37
type input "**"
click at [360, 164] on div "Instagram" at bounding box center [347, 158] width 73 height 16
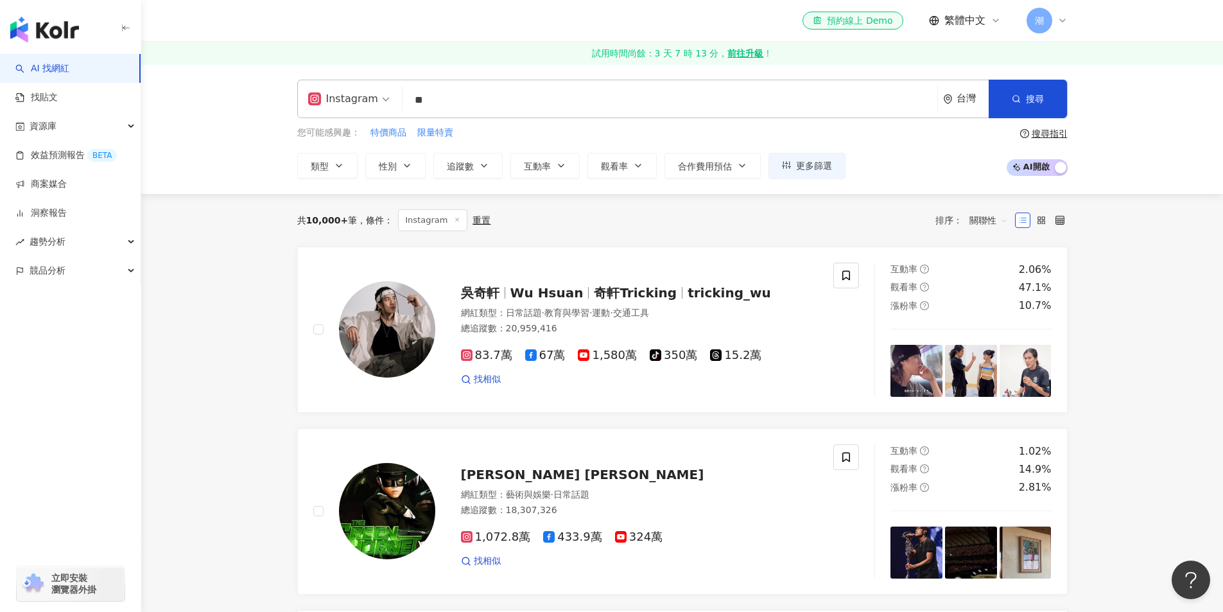
click at [1015, 100] on icon "button" at bounding box center [1016, 98] width 9 height 9
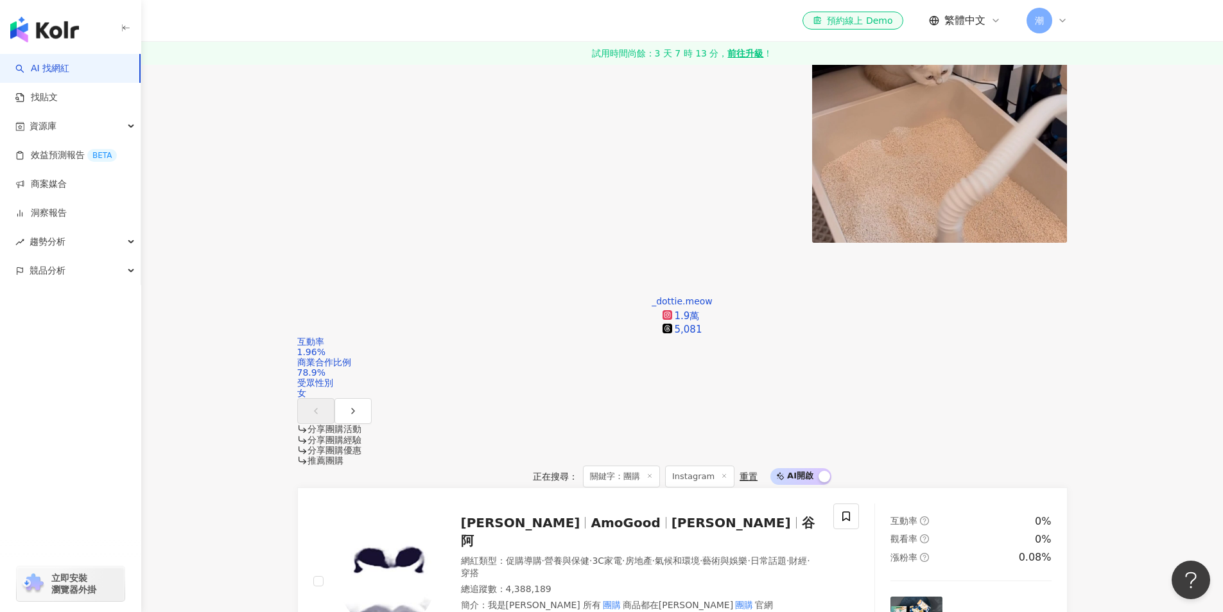
scroll to position [1284, 0]
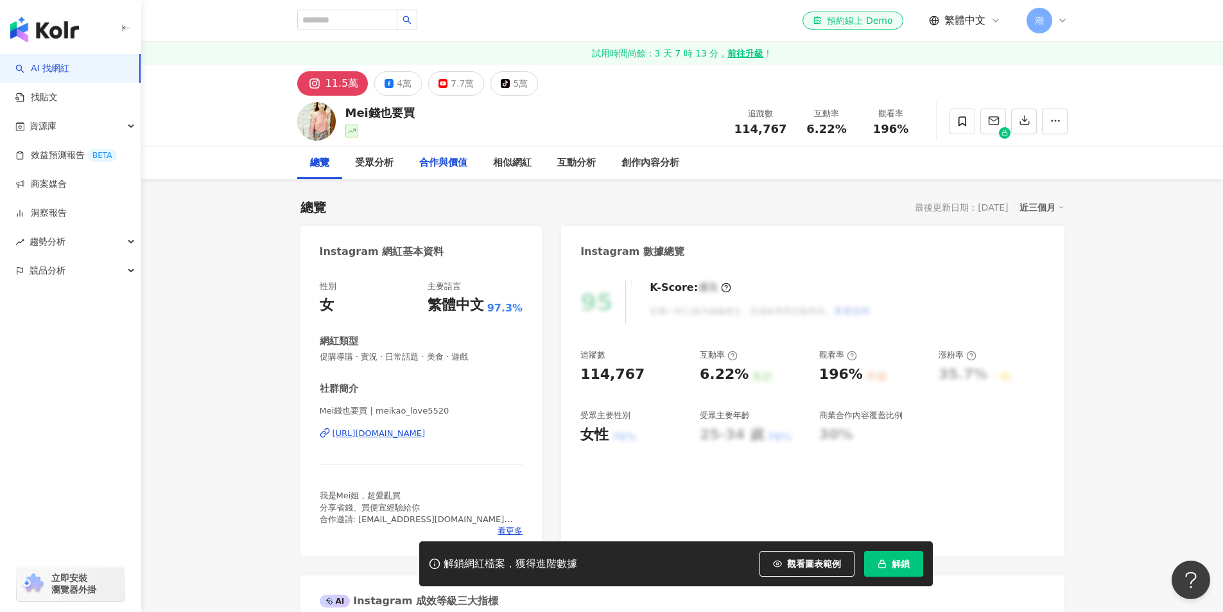
click at [450, 162] on div "合作與價值" at bounding box center [443, 162] width 48 height 15
click at [897, 571] on button "解鎖" at bounding box center [893, 564] width 59 height 26
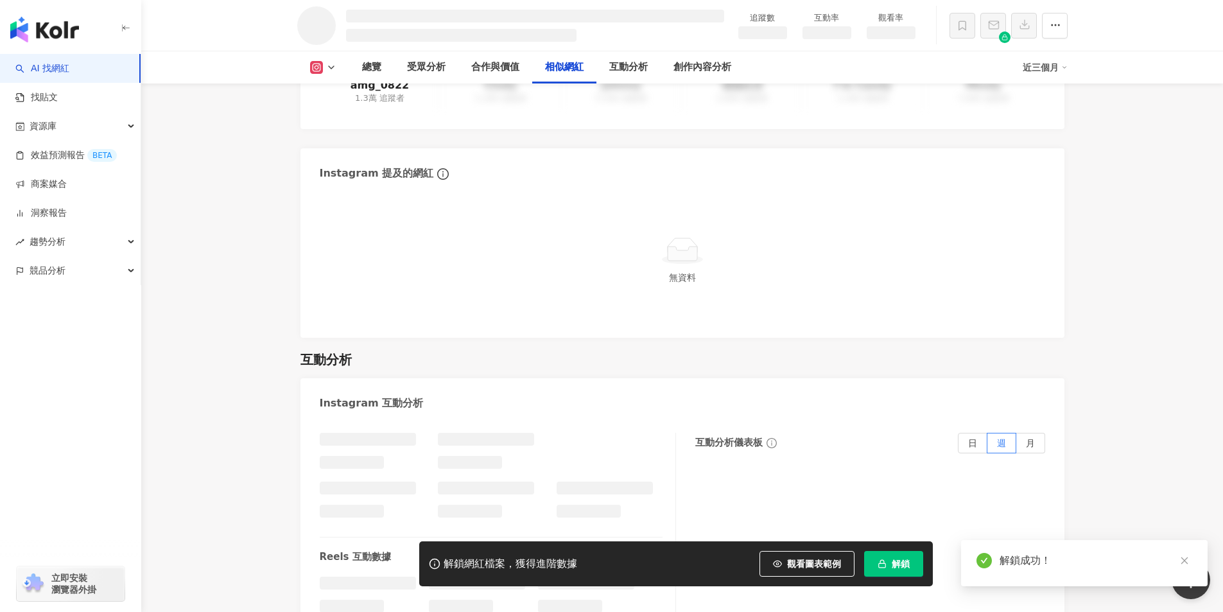
scroll to position [1590, 0]
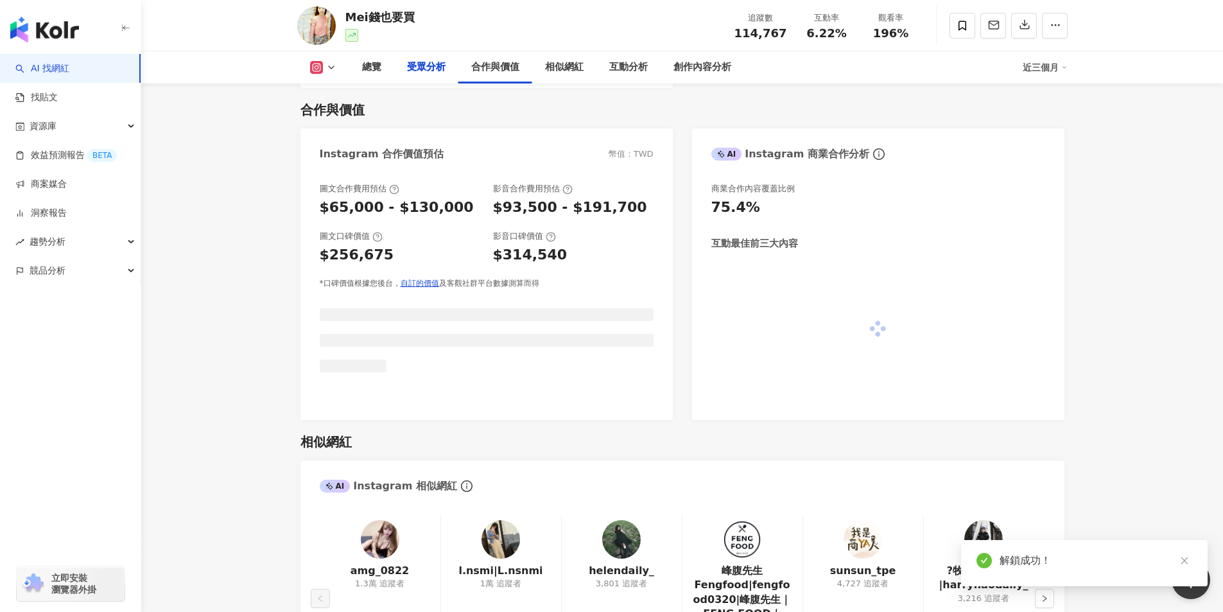
scroll to position [1412, 0]
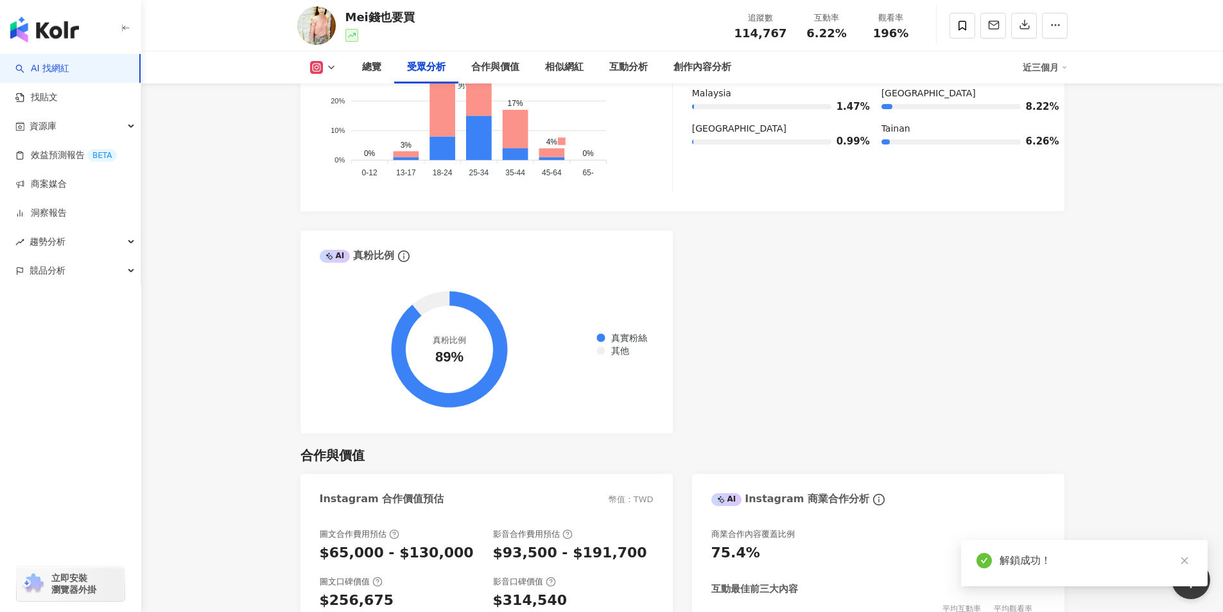
click at [854, 324] on div "AI Instagram 受眾樣貌分析 受眾主要性別 女性 70% 受眾主要年齡 25-34 歲 49.5% 受眾年齡及性別分布 男性 女性 60% 60% …" at bounding box center [682, 132] width 764 height 601
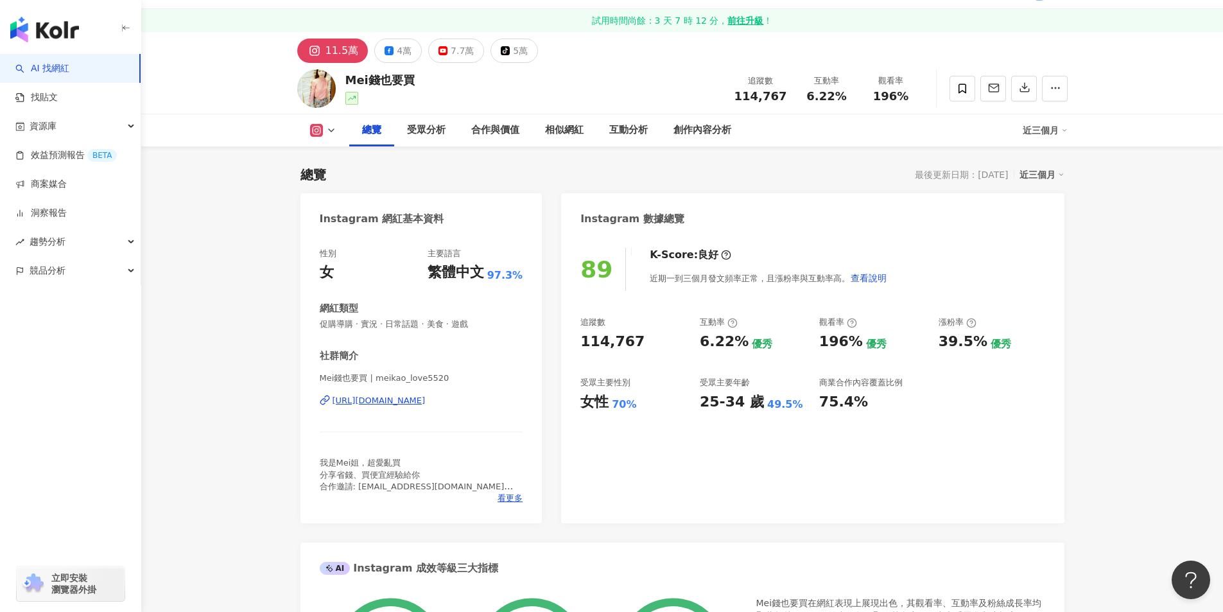
scroll to position [128, 0]
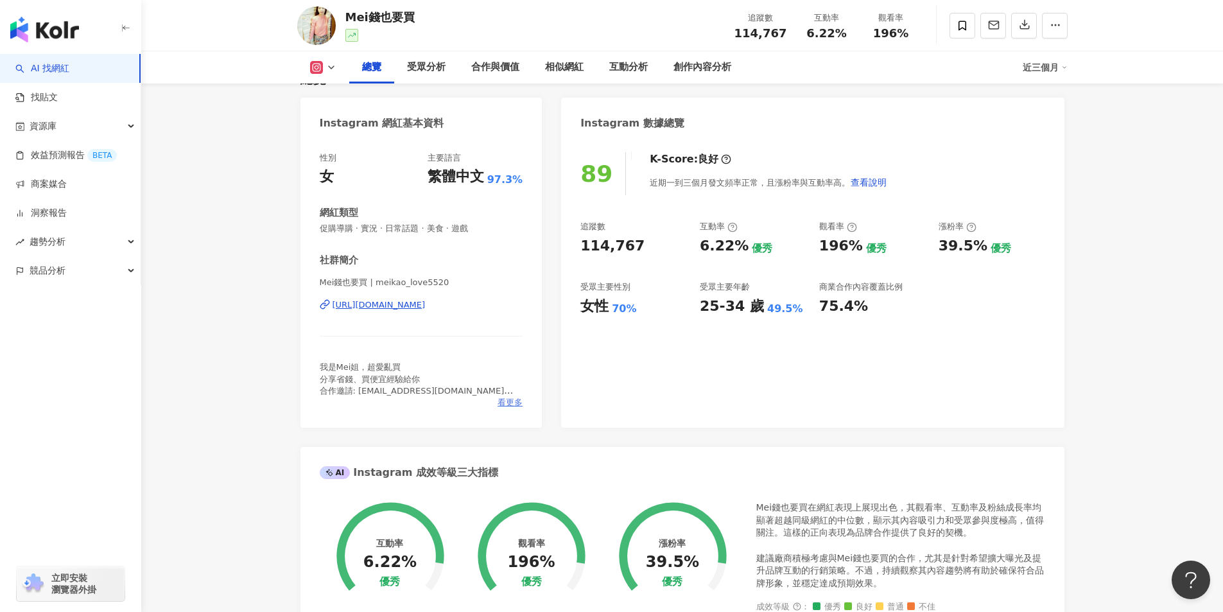
click at [515, 405] on span "看更多" at bounding box center [510, 403] width 25 height 12
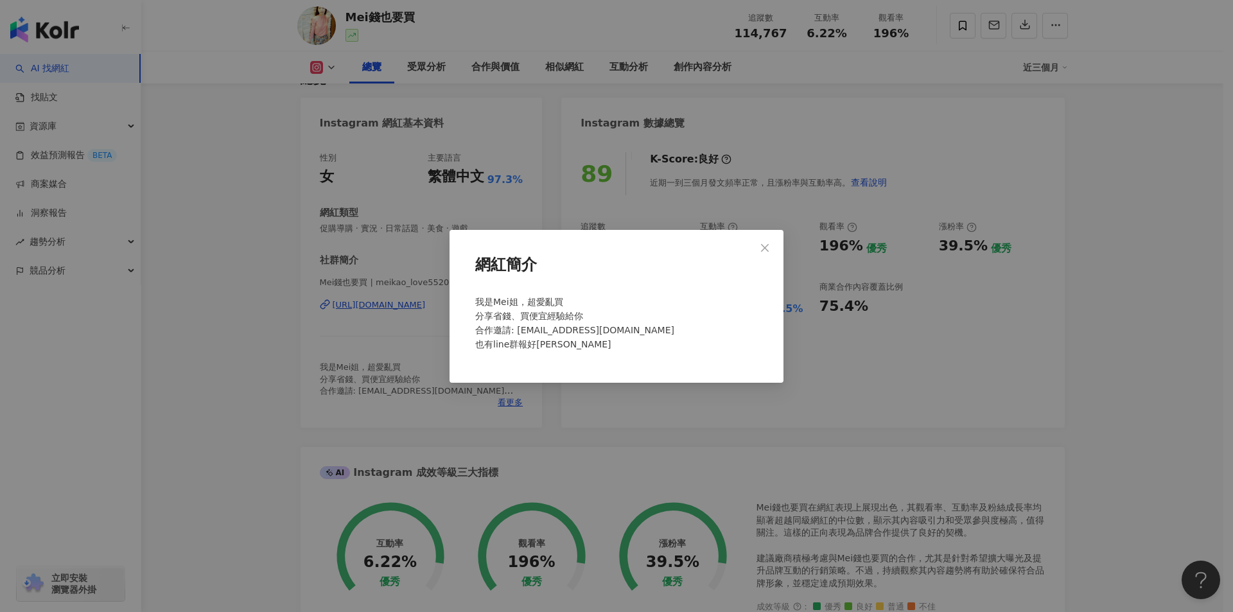
click at [876, 362] on div "網紅簡介 我是Mei姐，超愛亂買 分享省錢、買便宜經驗給你 合作邀請: meijgroupbuying@gmail.com 也有line群報好康" at bounding box center [616, 306] width 1233 height 612
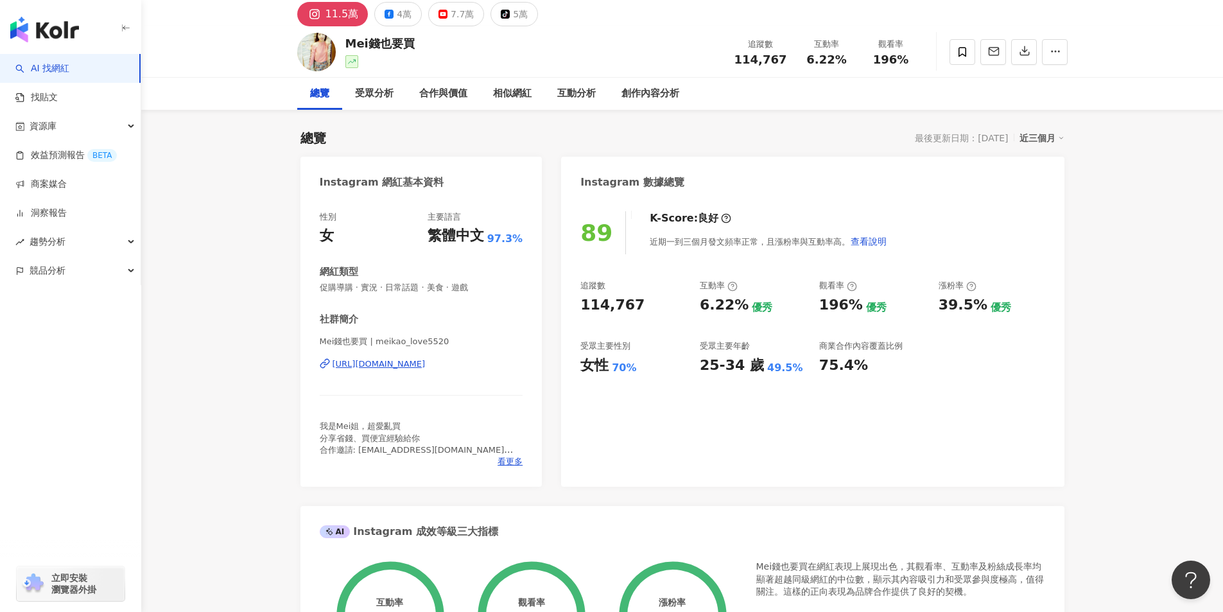
scroll to position [0, 0]
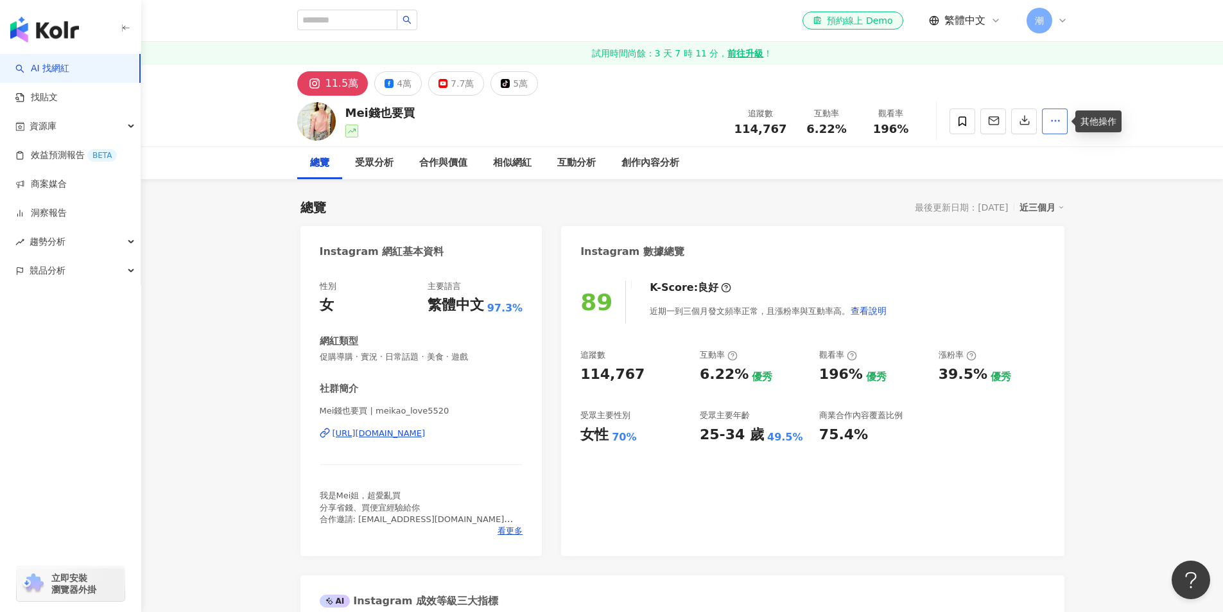
click at [1050, 126] on icon "button" at bounding box center [1056, 121] width 12 height 12
click at [999, 122] on icon "button" at bounding box center [994, 121] width 12 height 12
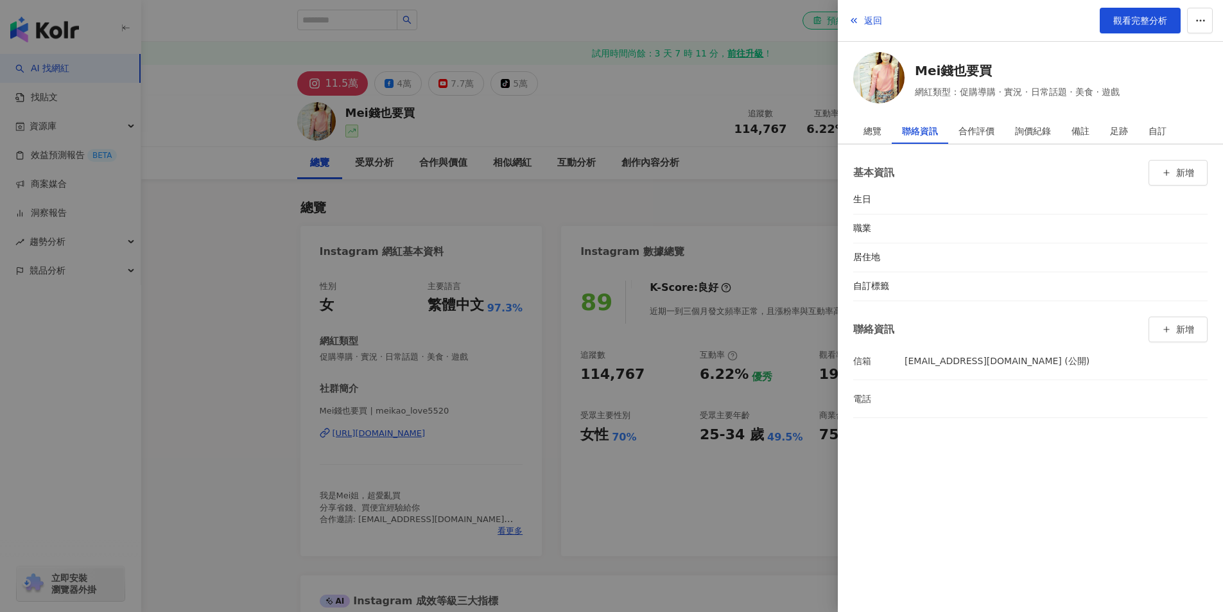
click at [543, 114] on div at bounding box center [611, 306] width 1223 height 612
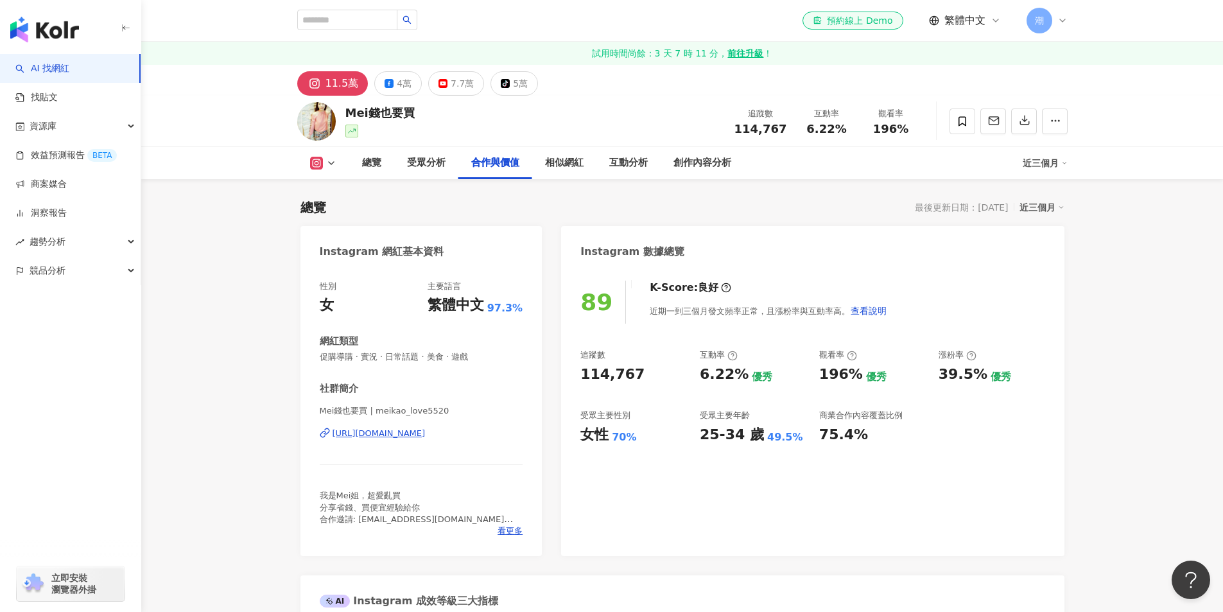
scroll to position [1761, 0]
click at [64, 37] on img "button" at bounding box center [44, 30] width 69 height 26
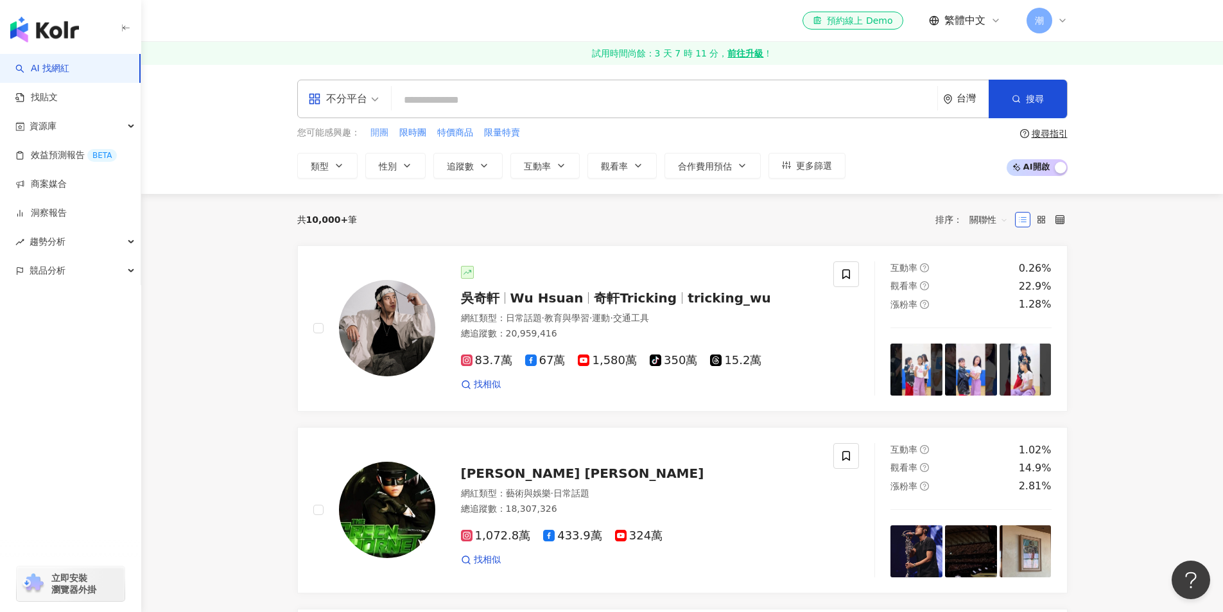
click at [384, 137] on span "開團" at bounding box center [379, 132] width 18 height 13
type input "**"
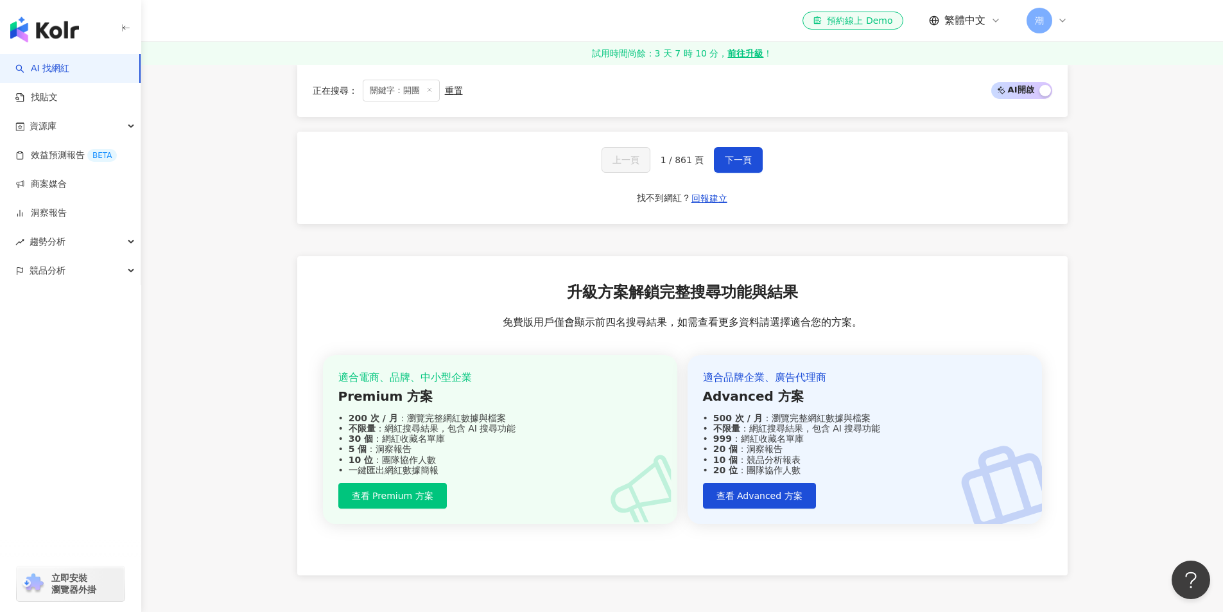
scroll to position [2980, 0]
